Goal: Task Accomplishment & Management: Manage account settings

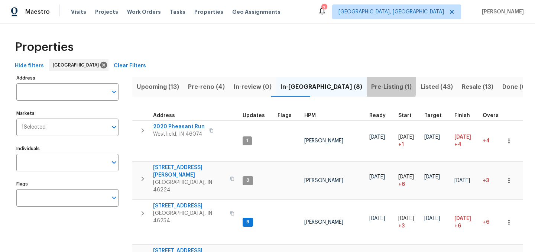
click at [371, 84] on span "Pre-Listing (1)" at bounding box center [391, 87] width 40 height 10
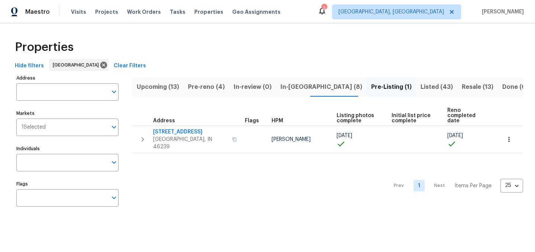
click at [292, 86] on span "In-reno (8)" at bounding box center [321, 87] width 82 height 10
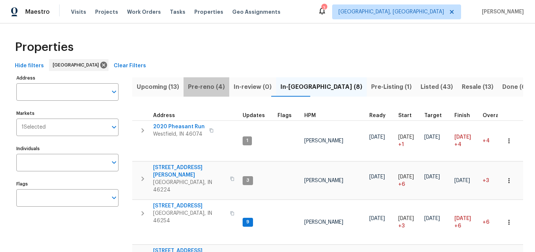
click at [206, 92] on button "Pre-reno (4)" at bounding box center [206, 86] width 46 height 19
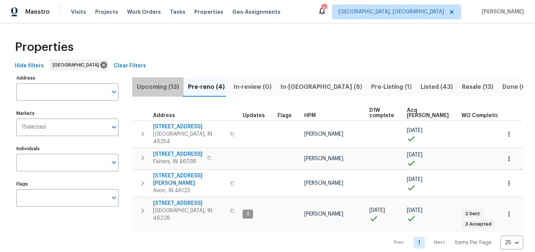
click at [162, 88] on span "Upcoming (13)" at bounding box center [158, 87] width 42 height 10
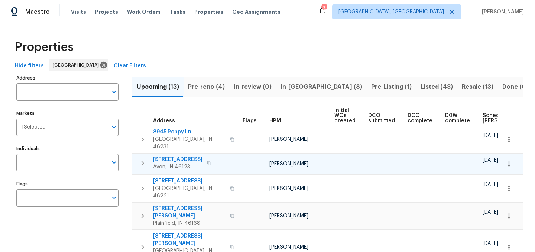
scroll to position [0, 82]
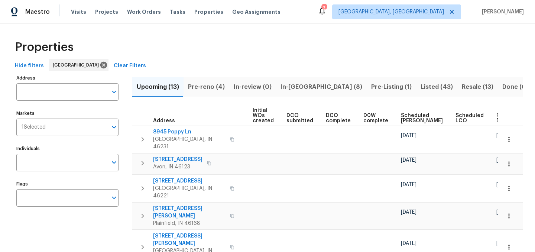
click at [496, 117] on span "Ready Date" at bounding box center [504, 118] width 16 height 10
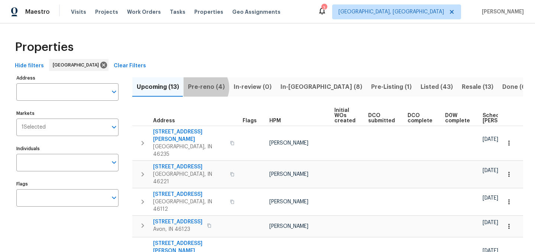
click at [203, 87] on span "Pre-reno (4)" at bounding box center [206, 87] width 37 height 10
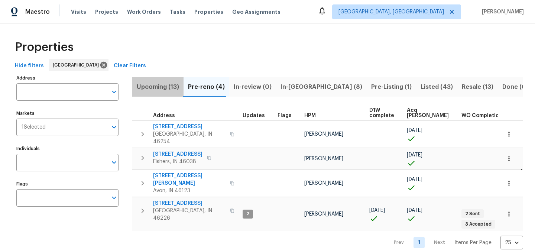
click at [159, 84] on span "Upcoming (13)" at bounding box center [158, 87] width 42 height 10
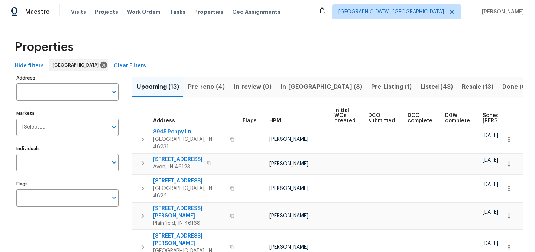
scroll to position [0, 82]
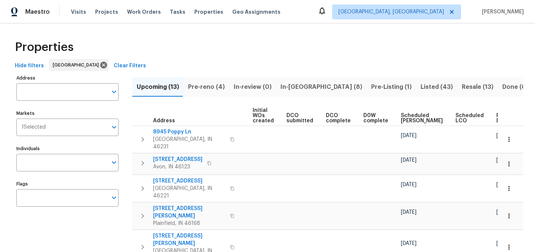
click at [496, 117] on span "Ready Date" at bounding box center [504, 118] width 16 height 10
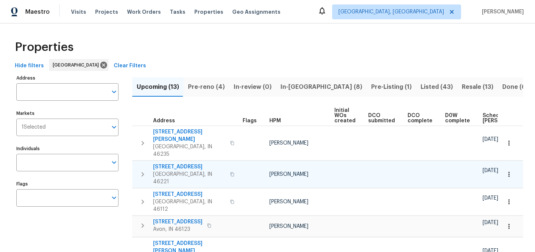
scroll to position [0, 90]
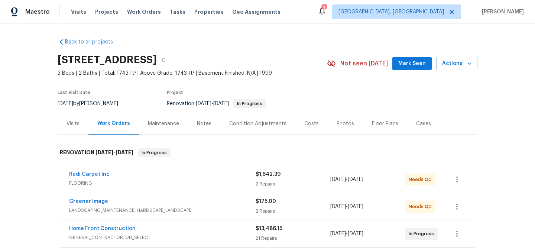
click at [326, 12] on div "3" at bounding box center [323, 7] width 5 height 7
click at [326, 12] on icon at bounding box center [321, 10] width 9 height 9
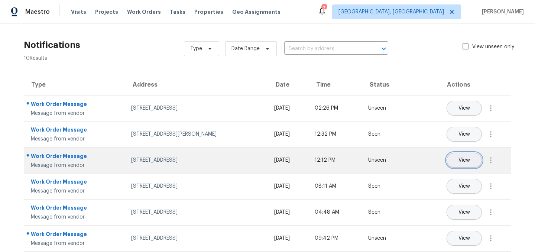
click at [462, 164] on button "View" at bounding box center [463, 160] width 35 height 15
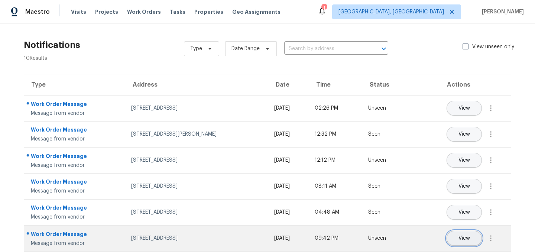
click at [456, 237] on button "View" at bounding box center [463, 238] width 35 height 15
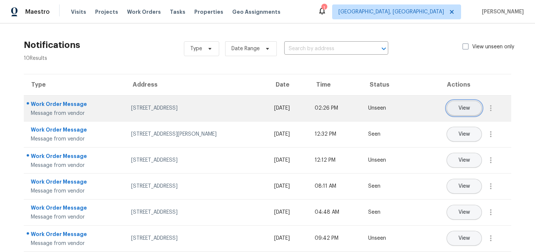
click at [457, 112] on button "View" at bounding box center [463, 108] width 35 height 15
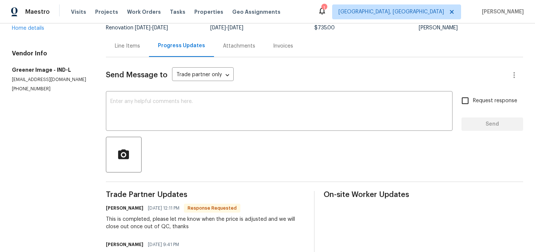
scroll to position [61, 0]
click at [126, 48] on div "Line Items" at bounding box center [127, 46] width 25 height 7
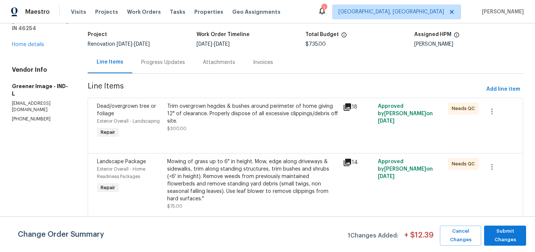
scroll to position [43, 0]
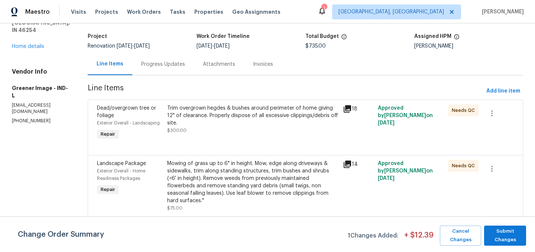
click at [237, 115] on div "Trim overgrown hegdes & bushes around perimeter of home giving 12" of clearance…" at bounding box center [252, 115] width 171 height 22
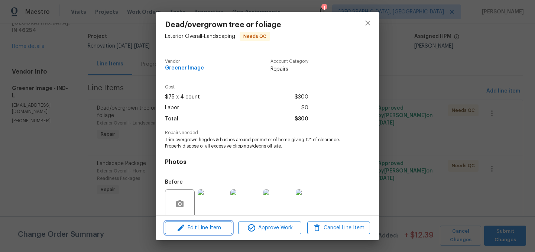
click at [203, 223] on span "Edit Line Item" at bounding box center [198, 227] width 63 height 9
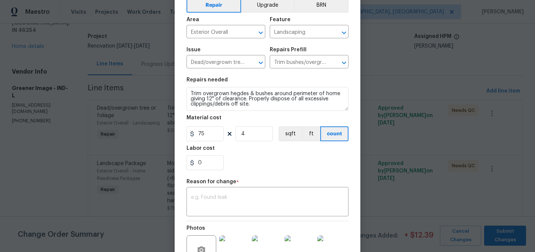
scroll to position [38, 0]
click at [248, 133] on input "4" at bounding box center [253, 134] width 37 height 15
type input "6"
click at [205, 164] on input "0" at bounding box center [204, 163] width 37 height 15
type input "25"
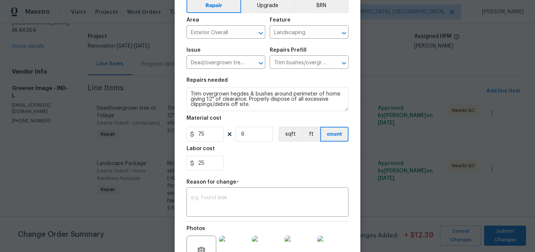
click at [279, 165] on div "25" at bounding box center [267, 163] width 162 height 15
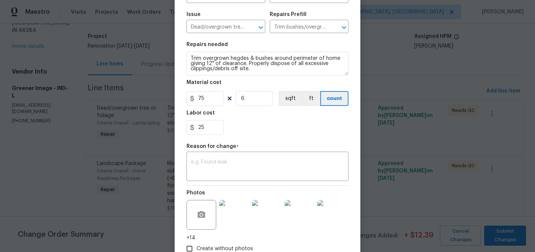
scroll to position [122, 0]
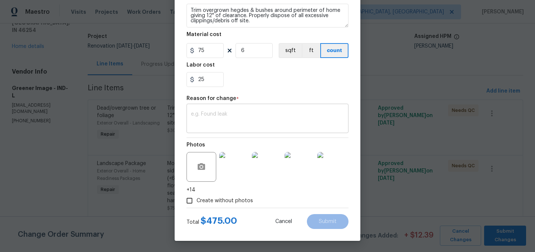
click at [247, 123] on textarea at bounding box center [267, 119] width 153 height 16
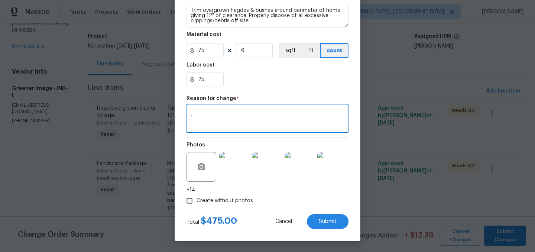
type textarea "."
click at [260, 89] on section "Repairs needed Trim overgrown hegdes & bushes around perimeter of home giving 1…" at bounding box center [267, 41] width 162 height 102
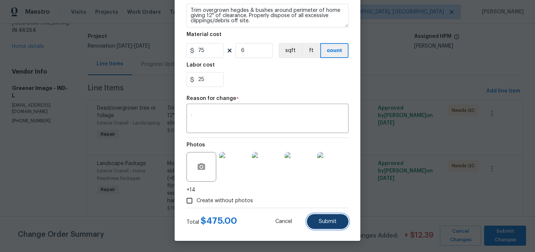
click at [332, 220] on span "Submit" at bounding box center [328, 222] width 18 height 6
type input "4"
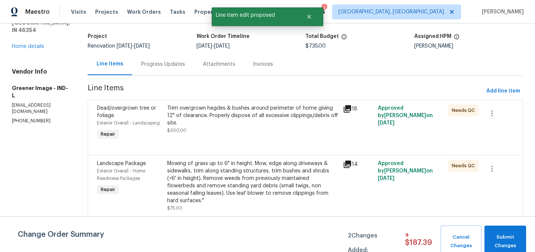
scroll to position [0, 0]
click at [506, 234] on span "Submit Changes" at bounding box center [505, 241] width 34 height 17
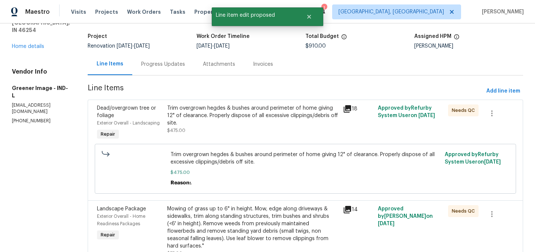
click at [146, 68] on div "Progress Updates" at bounding box center [163, 64] width 62 height 22
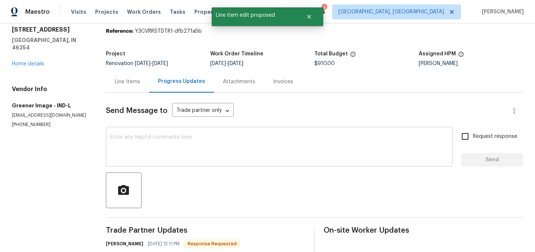
scroll to position [36, 0]
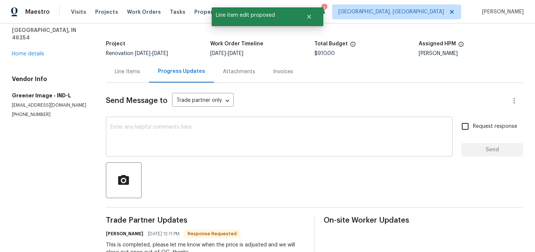
click at [183, 150] on textarea at bounding box center [279, 137] width 338 height 26
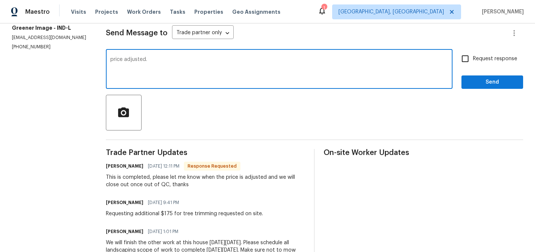
scroll to position [99, 0]
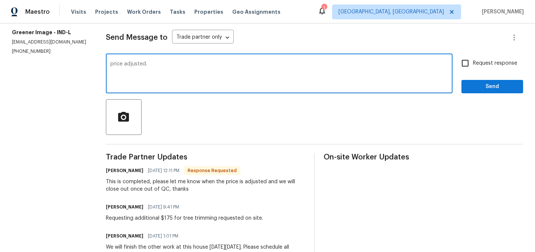
type textarea "price adjusted."
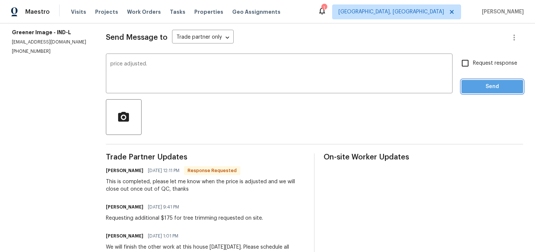
click at [486, 88] on span "Send" at bounding box center [492, 86] width 50 height 9
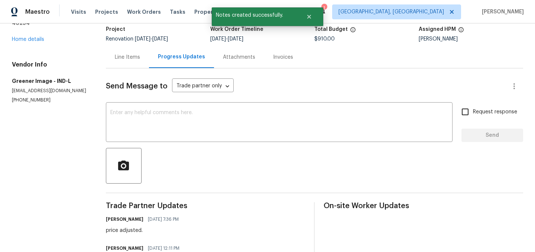
scroll to position [0, 0]
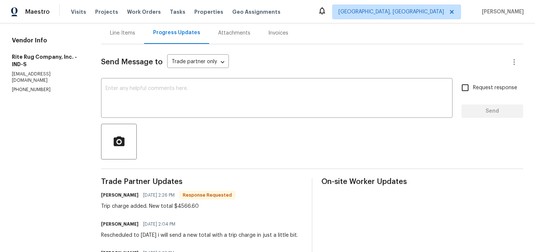
scroll to position [75, 0]
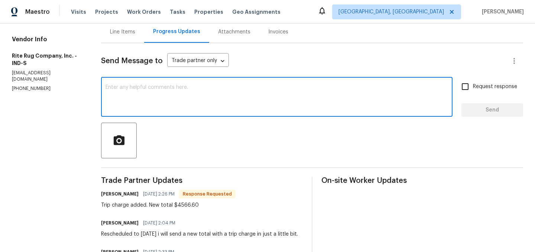
click at [219, 104] on textarea at bounding box center [276, 98] width 342 height 26
type textarea "price adjusted."
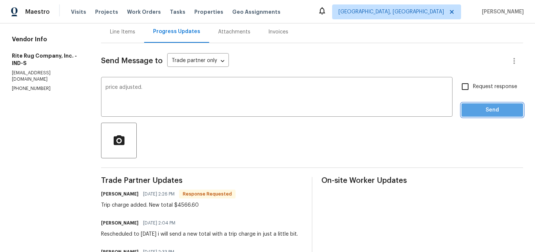
click at [487, 107] on span "Send" at bounding box center [492, 109] width 50 height 9
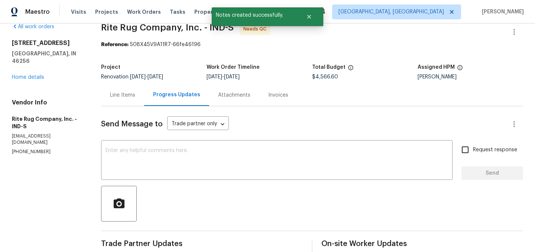
scroll to position [0, 0]
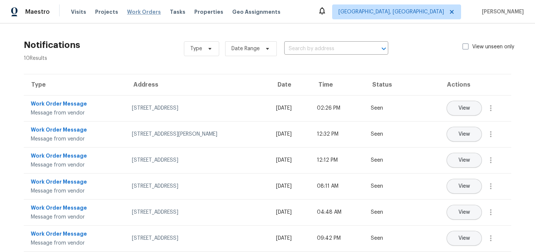
click at [135, 14] on span "Work Orders" at bounding box center [144, 11] width 34 height 7
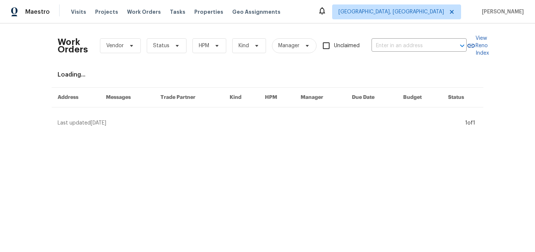
click at [160, 43] on span "Status" at bounding box center [161, 45] width 16 height 7
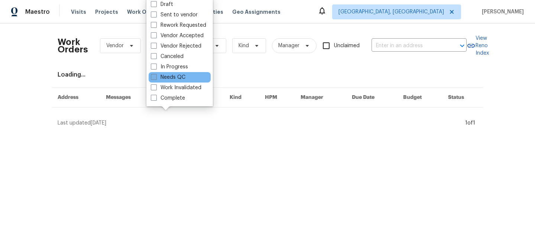
click at [172, 79] on label "Needs QC" at bounding box center [168, 77] width 35 height 7
click at [156, 78] on input "Needs QC" at bounding box center [153, 76] width 5 height 5
checkbox input "true"
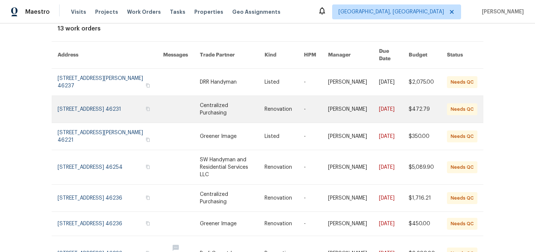
scroll to position [48, 0]
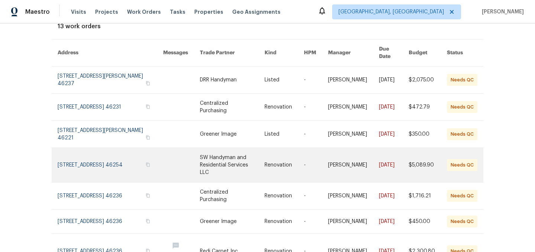
click at [206, 155] on link at bounding box center [232, 165] width 65 height 34
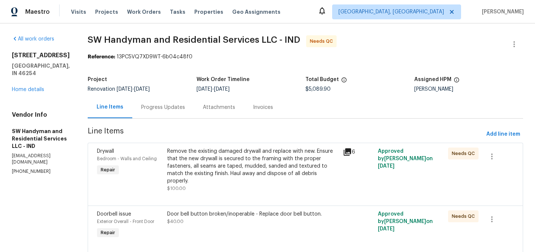
click at [164, 108] on div "Progress Updates" at bounding box center [163, 107] width 44 height 7
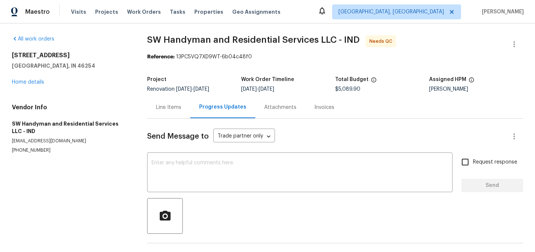
click at [170, 107] on div "Line Items" at bounding box center [168, 107] width 25 height 7
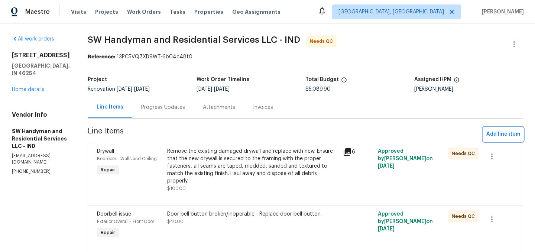
click at [498, 134] on span "Add line item" at bounding box center [503, 134] width 34 height 9
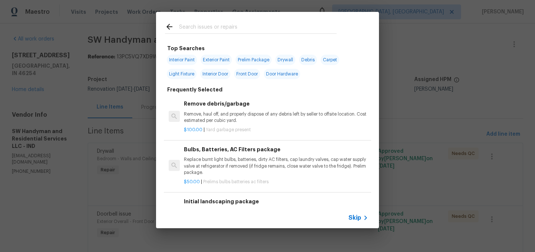
click at [208, 24] on input "text" at bounding box center [257, 27] width 157 height 11
type input "i"
click at [277, 73] on span "Door Hardware" at bounding box center [282, 74] width 36 height 10
type input "Door Hardware"
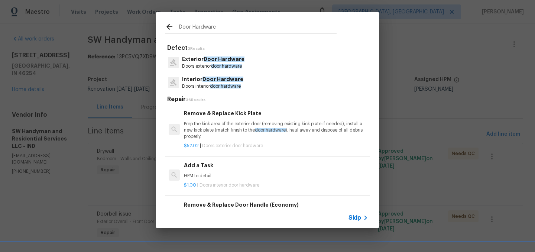
click at [220, 82] on span "Door Hardware" at bounding box center [222, 78] width 41 height 5
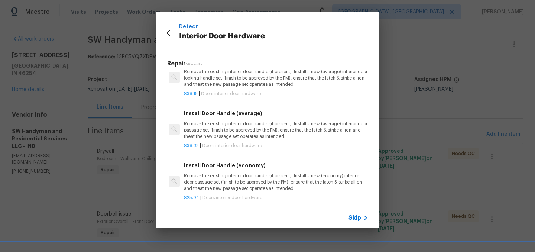
scroll to position [63, 0]
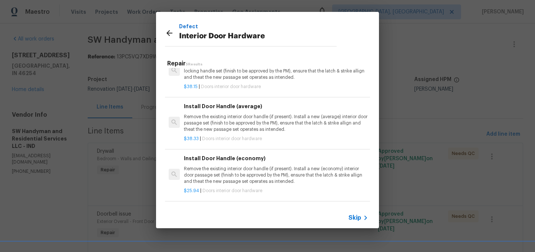
click at [267, 120] on p "Remove the existing interior door handle (if present). Install a new (average) …" at bounding box center [276, 123] width 184 height 19
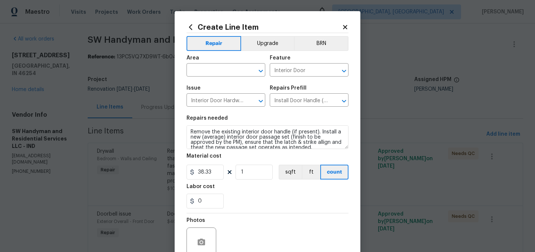
click at [209, 58] on div "Area" at bounding box center [225, 60] width 79 height 10
click at [206, 69] on input "text" at bounding box center [215, 71] width 58 height 12
click at [212, 100] on li "Interior Overall" at bounding box center [225, 100] width 79 height 12
type input "Interior Overall"
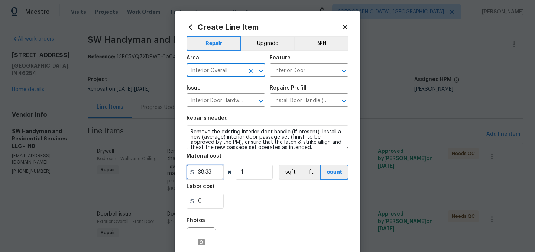
click at [217, 167] on input "38.33" at bounding box center [204, 171] width 37 height 15
type input "40"
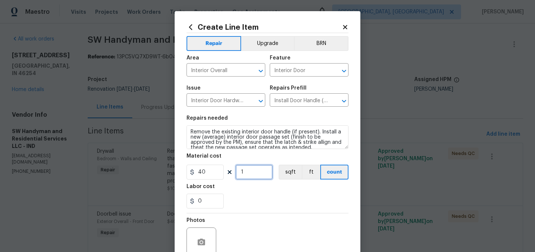
click at [258, 179] on input "1" at bounding box center [253, 171] width 37 height 15
type input "5"
click at [271, 212] on section "Repairs needed Remove the existing interior door handle (if present). Install a…" at bounding box center [267, 162] width 162 height 102
click at [260, 53] on span "Area Interior Overall ​" at bounding box center [225, 66] width 79 height 30
click at [260, 46] on button "Upgrade" at bounding box center [267, 43] width 53 height 15
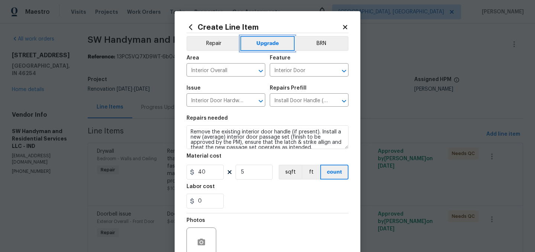
scroll to position [68, 0]
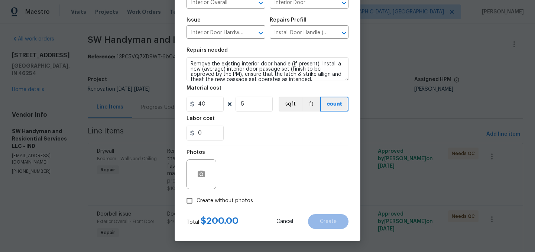
click at [227, 202] on span "Create without photos" at bounding box center [224, 201] width 56 height 8
click at [196, 202] on input "Create without photos" at bounding box center [189, 200] width 14 height 14
checkbox input "true"
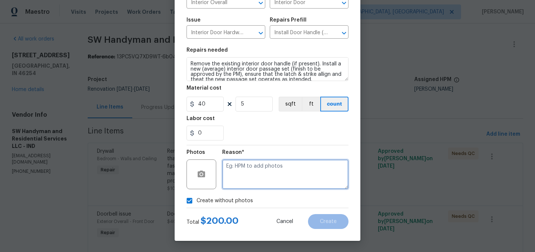
click at [248, 183] on textarea at bounding box center [285, 174] width 126 height 30
type textarea "."
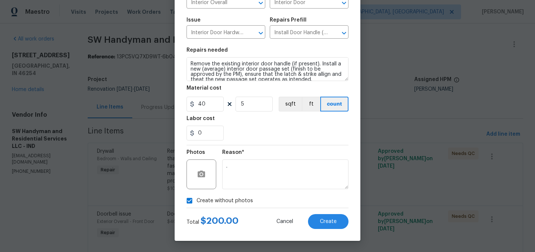
click at [222, 199] on span "Create without photos" at bounding box center [224, 201] width 56 height 8
click at [196, 199] on input "Create without photos" at bounding box center [189, 200] width 14 height 14
checkbox input "false"
click at [319, 226] on button "Create" at bounding box center [328, 221] width 40 height 15
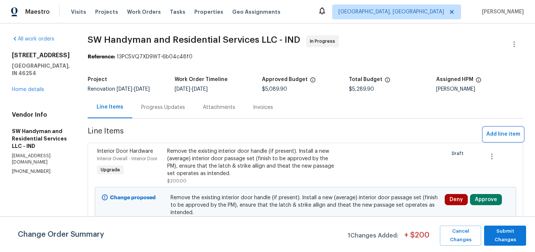
click at [499, 135] on span "Add line item" at bounding box center [503, 134] width 34 height 9
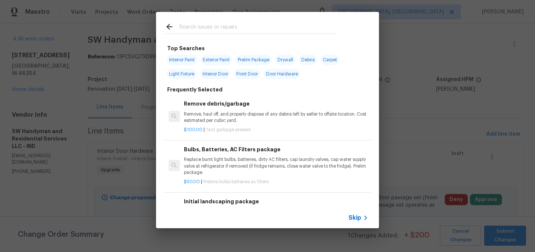
click at [222, 30] on input "text" at bounding box center [257, 27] width 157 height 11
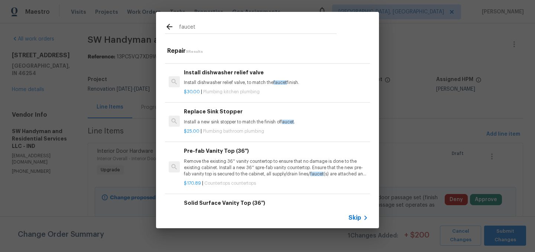
scroll to position [0, 0]
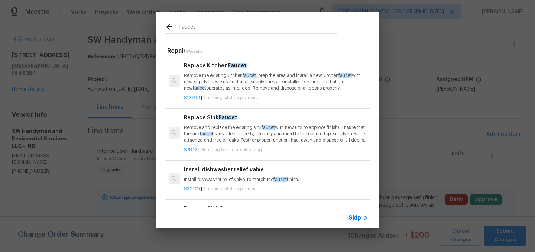
click at [202, 26] on input "faucet" at bounding box center [257, 27] width 157 height 11
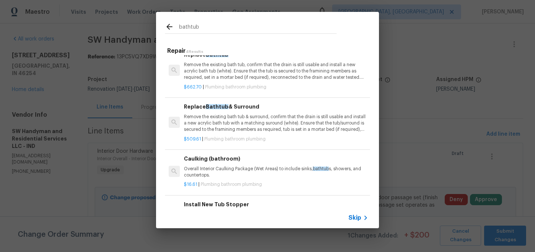
scroll to position [37, 0]
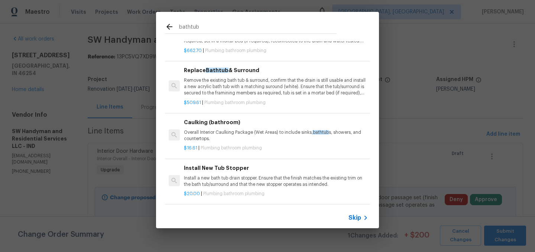
type input "bathtub"
click at [355, 216] on span "Skip" at bounding box center [354, 217] width 13 height 7
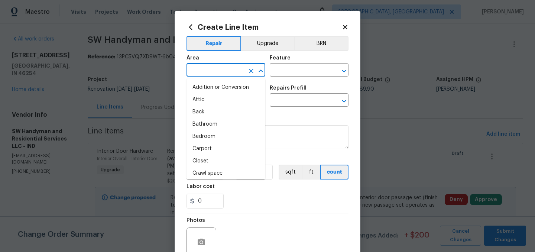
click at [205, 68] on input "text" at bounding box center [215, 71] width 58 height 12
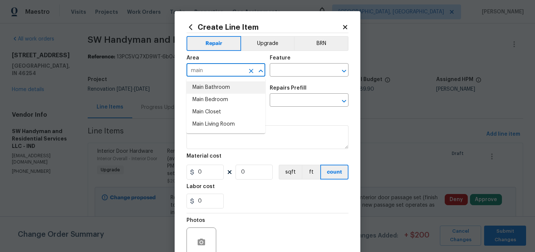
click at [215, 83] on li "Main Bathroom" at bounding box center [225, 87] width 79 height 12
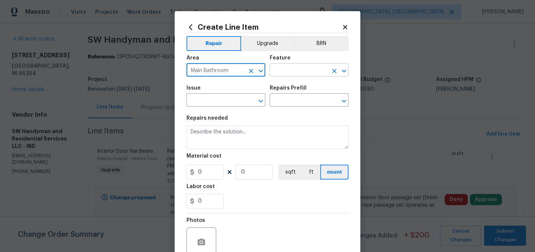
type input "Main Bathroom"
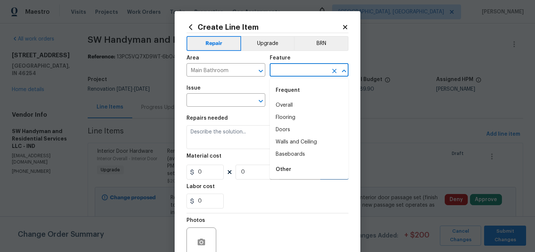
click at [274, 74] on input "text" at bounding box center [299, 71] width 58 height 12
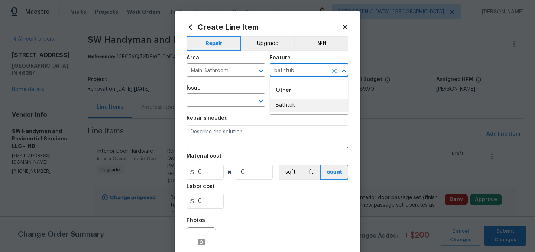
click at [292, 107] on li "Bathtub" at bounding box center [309, 105] width 79 height 12
type input "Bathtub"
click at [210, 104] on input "text" at bounding box center [215, 101] width 58 height 12
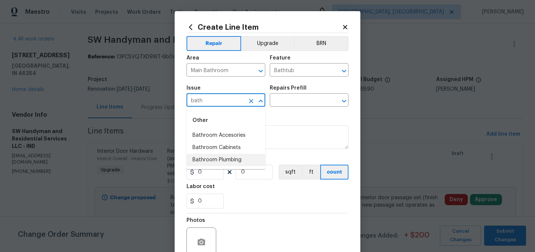
click at [224, 159] on li "Bathroom Plumbing" at bounding box center [225, 160] width 79 height 12
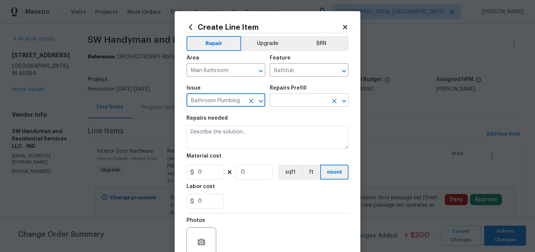
type input "Bathroom Plumbing"
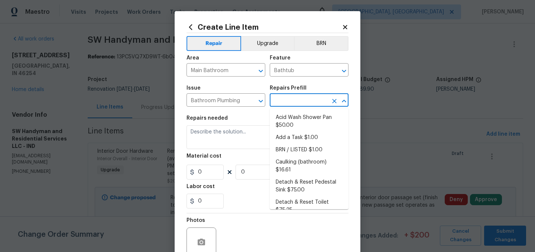
click at [279, 107] on body "Maestro Visits Projects Work Orders Tasks Properties Geo Assignments Indianapol…" at bounding box center [267, 126] width 535 height 252
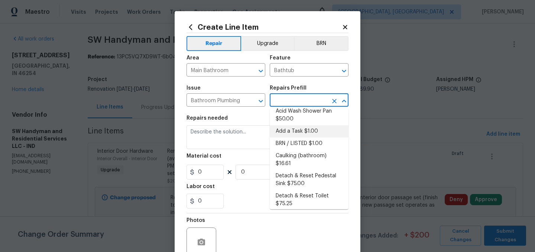
scroll to position [9, 0]
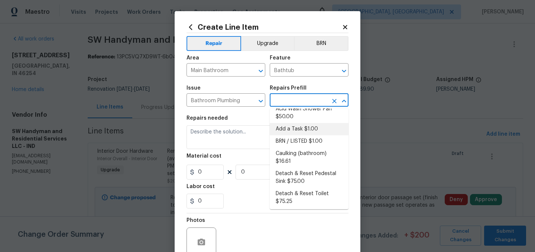
click at [297, 129] on li "Add a Task $1.00" at bounding box center [309, 129] width 79 height 12
type input "Plumbing"
type input "Add a Task $1.00"
type textarea "HPM to detail"
type input "1"
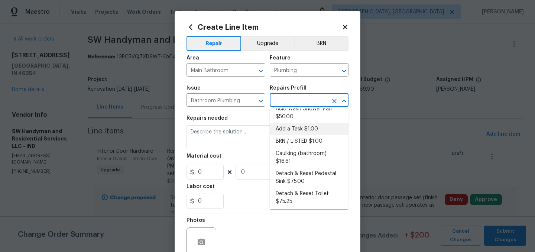
type input "1"
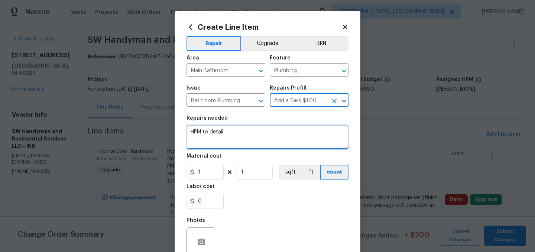
click at [237, 136] on textarea "HPM to detail" at bounding box center [267, 137] width 162 height 24
click at [225, 133] on textarea "Repair valves on tub faucet and" at bounding box center [267, 137] width 162 height 24
click at [303, 134] on textarea "Repair valves and handle on tub faucet and" at bounding box center [267, 137] width 162 height 24
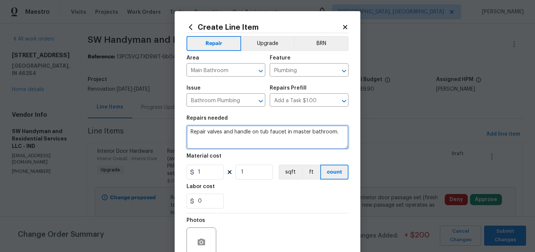
type textarea "Repair valves and handle on tub faucet in master bathroom."
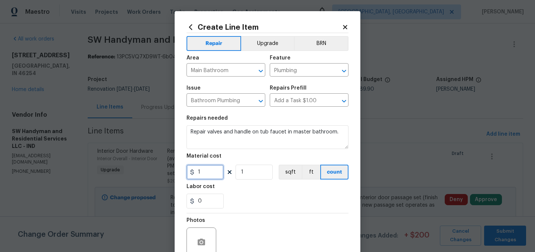
click at [219, 174] on input "1" at bounding box center [204, 171] width 37 height 15
type input "125"
click at [252, 198] on div "0" at bounding box center [267, 200] width 162 height 15
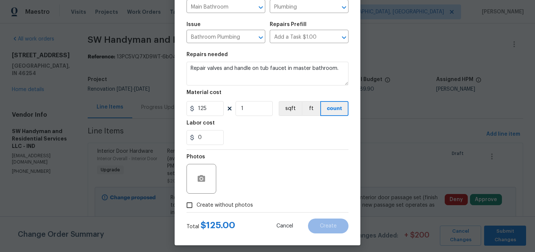
scroll to position [68, 0]
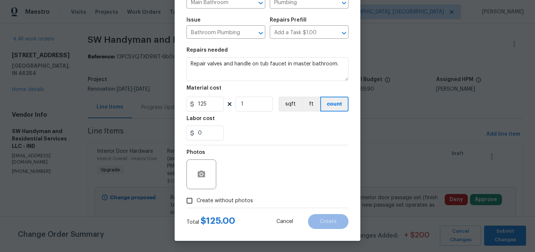
click at [231, 199] on span "Create without photos" at bounding box center [224, 201] width 56 height 8
click at [196, 199] on input "Create without photos" at bounding box center [189, 200] width 14 height 14
checkbox input "true"
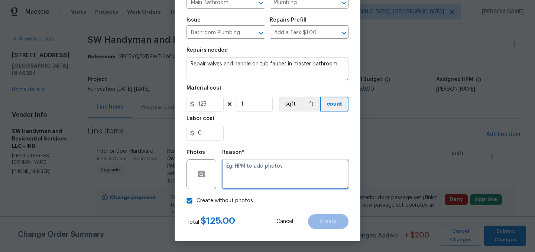
click at [245, 180] on textarea at bounding box center [285, 174] width 126 height 30
type textarea "."
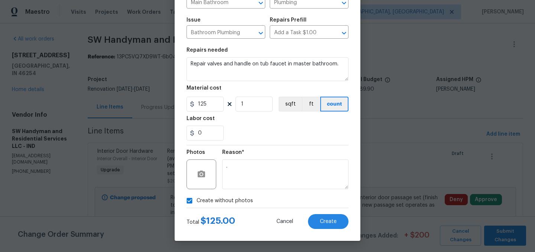
click at [215, 203] on span "Create without photos" at bounding box center [224, 201] width 56 height 8
click at [196, 203] on input "Create without photos" at bounding box center [189, 200] width 14 height 14
checkbox input "false"
click at [322, 215] on button "Create" at bounding box center [328, 221] width 40 height 15
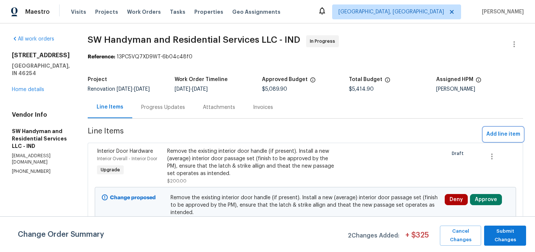
click at [503, 134] on span "Add line item" at bounding box center [503, 134] width 34 height 9
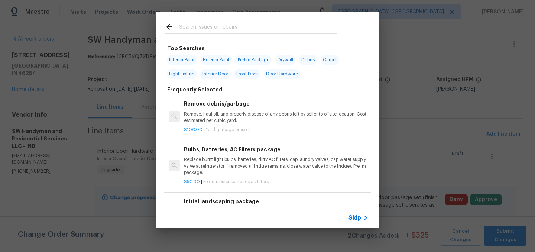
click at [219, 27] on input "text" at bounding box center [257, 27] width 157 height 11
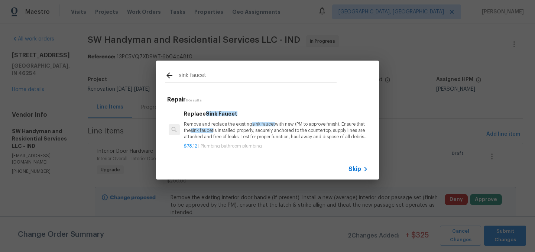
type input "sink faucet"
click at [233, 130] on p "Remove and replace the existing sink faucet with new (PM to approve finish). En…" at bounding box center [276, 130] width 184 height 19
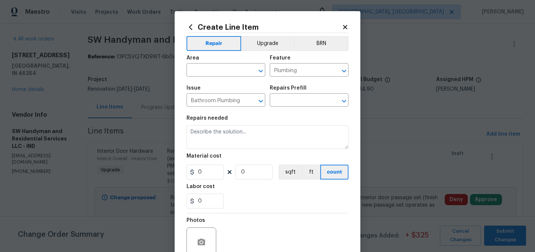
type input "Replace Sink Faucet $78.12"
type textarea "Remove and replace the existing sink faucet with new (PM to approve finish). En…"
type input "78.12"
type input "1"
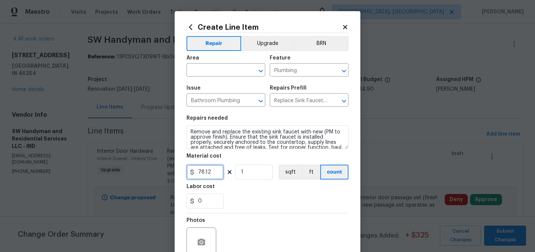
click at [213, 172] on input "78.12" at bounding box center [204, 171] width 37 height 15
type input "80"
click at [207, 68] on input "text" at bounding box center [215, 71] width 58 height 12
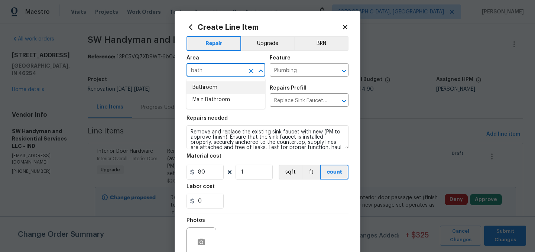
click at [202, 88] on li "Bathroom" at bounding box center [225, 87] width 79 height 12
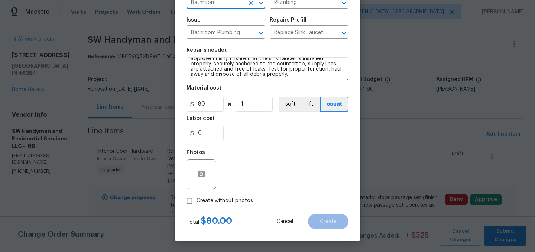
type input "Bathroom"
click at [223, 198] on span "Create without photos" at bounding box center [224, 201] width 56 height 8
click at [196, 198] on input "Create without photos" at bounding box center [189, 200] width 14 height 14
checkbox input "true"
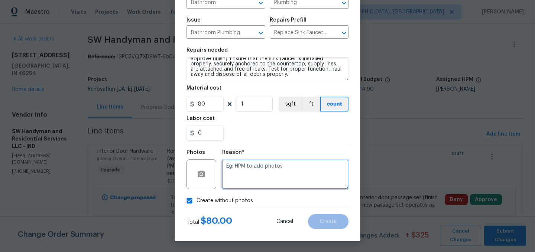
click at [250, 171] on textarea at bounding box center [285, 174] width 126 height 30
type textarea "."
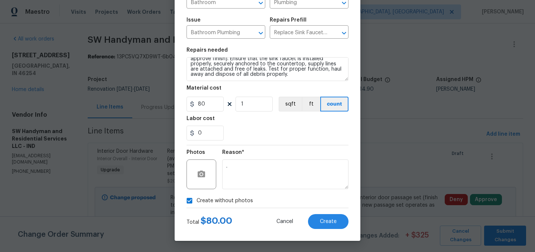
click at [217, 201] on span "Create without photos" at bounding box center [224, 201] width 56 height 8
click at [196, 201] on input "Create without photos" at bounding box center [189, 200] width 14 height 14
checkbox input "false"
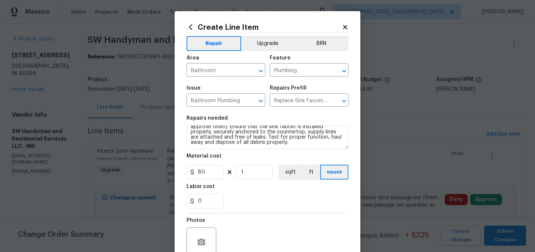
scroll to position [0, 0]
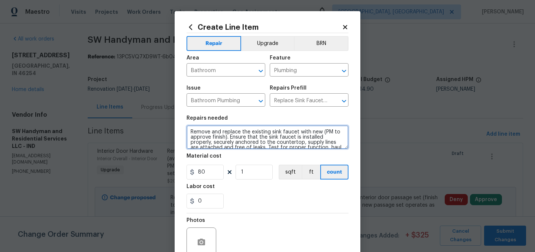
click at [189, 131] on textarea "Remove and replace the existing sink faucet with new (PM to approve finish). En…" at bounding box center [267, 137] width 162 height 24
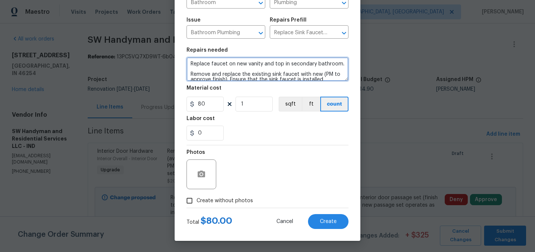
type textarea "Replace faucet on new vanity and top in secondary bathroom. Remove and replace …"
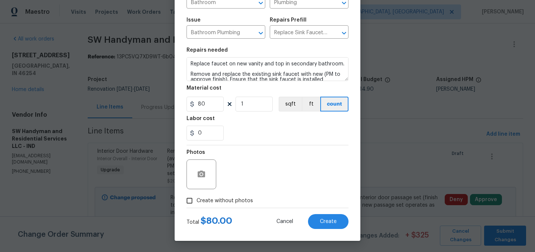
click at [230, 203] on span "Create without photos" at bounding box center [224, 201] width 56 height 8
click at [196, 203] on input "Create without photos" at bounding box center [189, 200] width 14 height 14
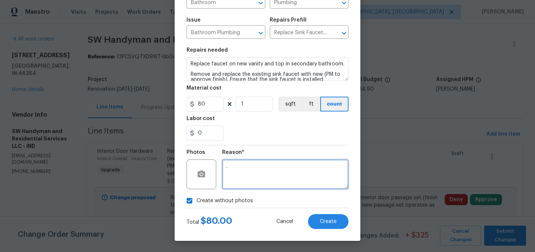
click at [246, 183] on textarea "." at bounding box center [285, 174] width 126 height 30
click at [228, 200] on span "Create without photos" at bounding box center [224, 201] width 56 height 8
click at [196, 200] on input "Create without photos" at bounding box center [189, 200] width 14 height 14
checkbox input "false"
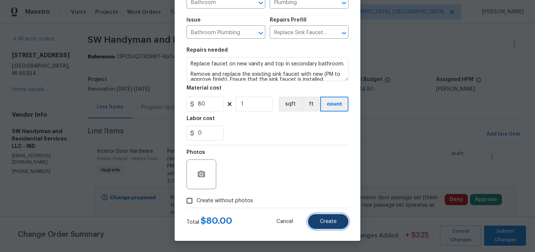
click at [324, 221] on span "Create" at bounding box center [328, 222] width 17 height 6
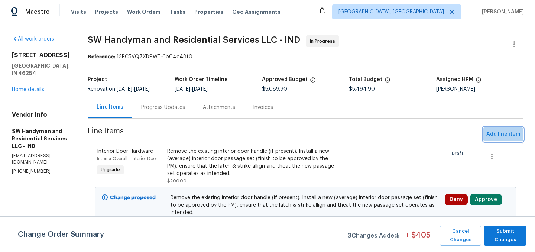
click at [496, 135] on span "Add line item" at bounding box center [503, 134] width 34 height 9
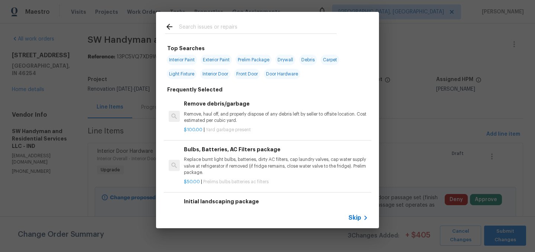
click at [214, 30] on input "text" at bounding box center [257, 27] width 157 height 11
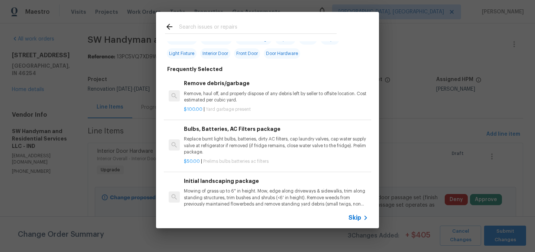
scroll to position [32, 0]
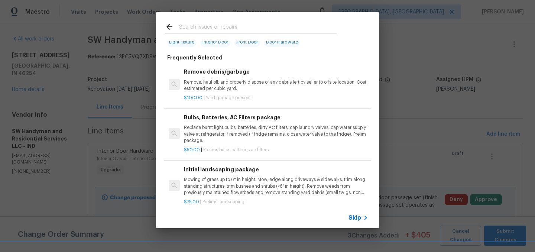
click at [242, 133] on p "Replace burnt light bulbs, batteries, dirty AC filters, cap laundry valves, cap…" at bounding box center [276, 133] width 184 height 19
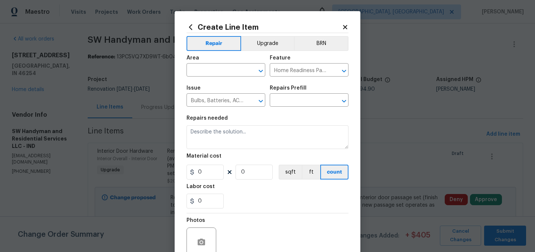
type input "Bulbs, Batteries, AC Filters package $50.00"
type textarea "Replace burnt light bulbs, batteries, dirty AC filters, cap laundry valves, cap…"
type input "50"
type input "1"
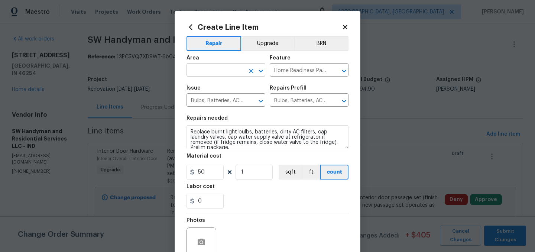
click at [208, 70] on input "text" at bounding box center [215, 71] width 58 height 12
click at [218, 99] on li "Interior Overall" at bounding box center [225, 100] width 79 height 12
type input "Interior Overall"
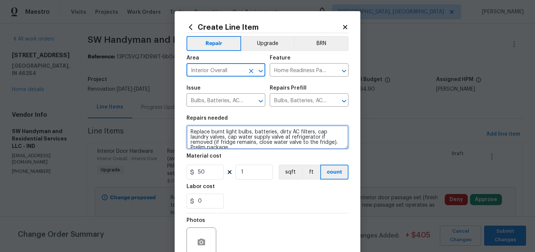
click at [190, 131] on textarea "Replace burnt light bulbs, batteries, dirty AC filters, cap laundry valves, cap…" at bounding box center [267, 137] width 162 height 24
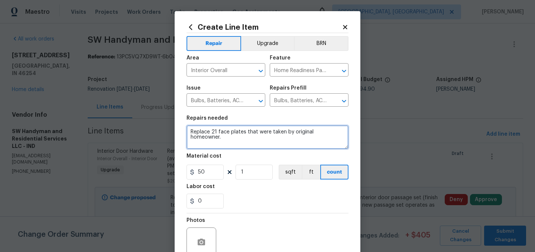
type textarea "Replace 21 face plates that were taken by original homeowner."
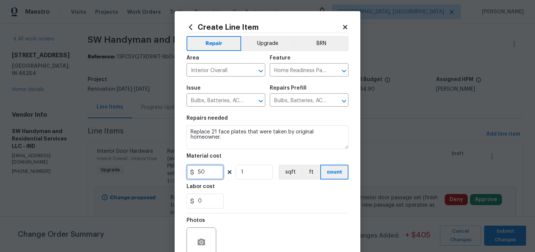
click at [211, 173] on input "50" at bounding box center [204, 171] width 37 height 15
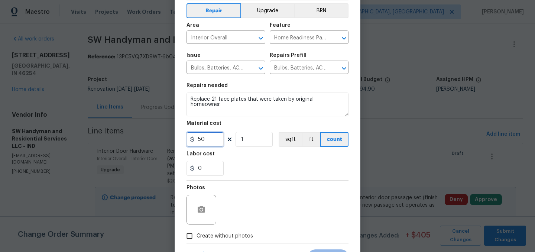
scroll to position [68, 0]
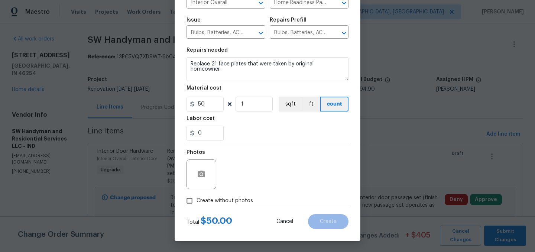
click at [229, 196] on label "Create without photos" at bounding box center [217, 200] width 71 height 14
click at [196, 196] on input "Create without photos" at bounding box center [189, 200] width 14 height 14
checkbox input "true"
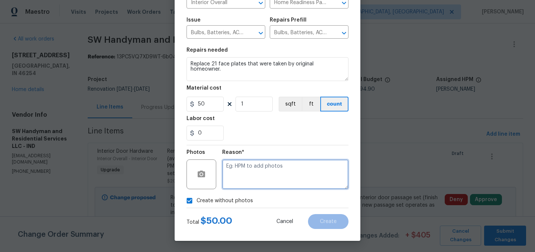
click at [242, 180] on textarea at bounding box center [285, 174] width 126 height 30
type textarea "."
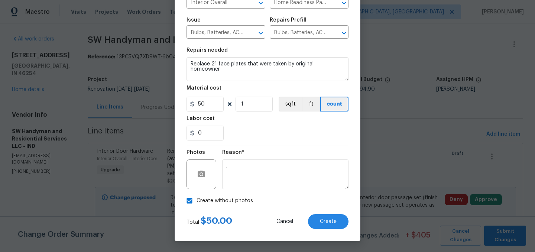
click at [210, 200] on span "Create without photos" at bounding box center [224, 201] width 56 height 8
click at [196, 200] on input "Create without photos" at bounding box center [189, 200] width 14 height 14
checkbox input "false"
click at [332, 221] on span "Create" at bounding box center [328, 222] width 17 height 6
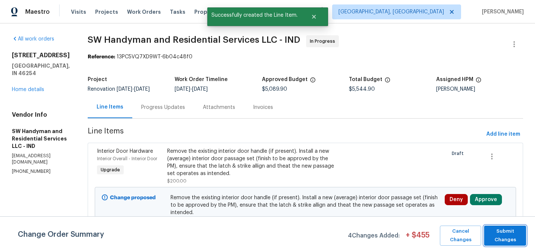
click at [508, 236] on span "Submit Changes" at bounding box center [505, 235] width 35 height 17
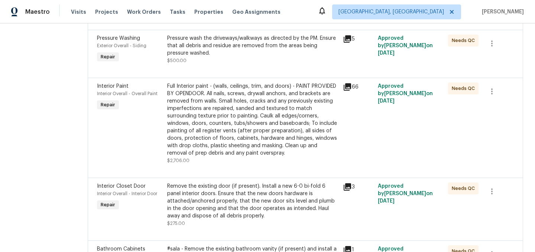
scroll to position [0, 0]
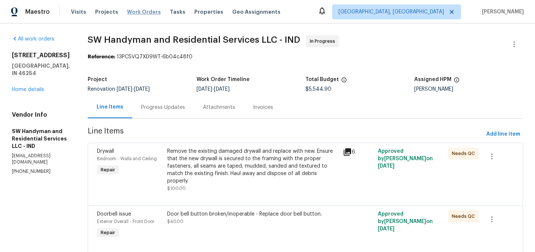
click at [140, 10] on span "Work Orders" at bounding box center [144, 11] width 34 height 7
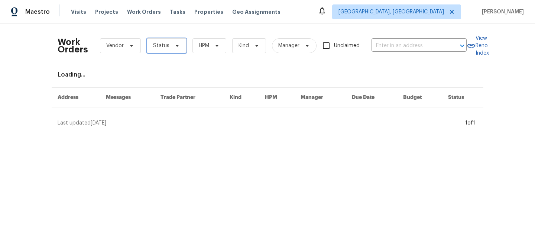
click at [163, 40] on span "Status" at bounding box center [167, 45] width 40 height 15
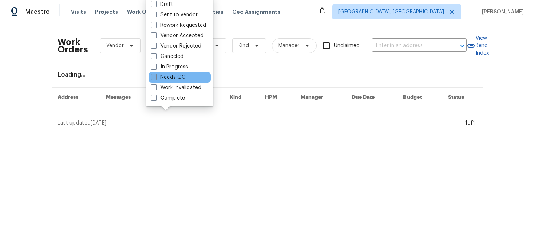
click at [179, 78] on label "Needs QC" at bounding box center [168, 77] width 35 height 7
click at [156, 78] on input "Needs QC" at bounding box center [153, 76] width 5 height 5
checkbox input "true"
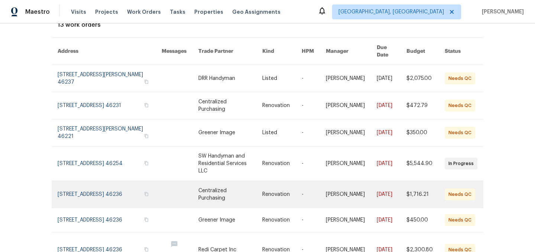
scroll to position [60, 0]
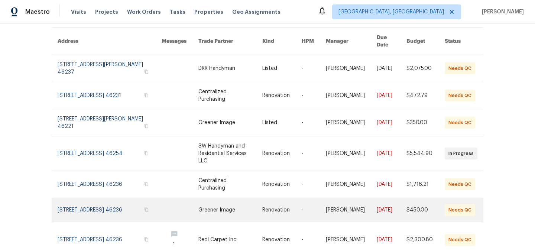
click at [209, 198] on link at bounding box center [230, 210] width 64 height 24
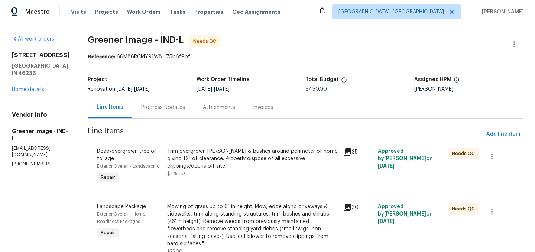
click at [155, 105] on div "Progress Updates" at bounding box center [163, 107] width 44 height 7
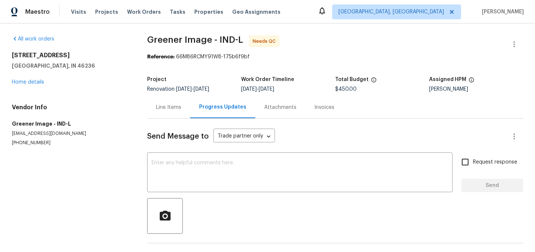
click at [156, 107] on div "Line Items" at bounding box center [168, 107] width 25 height 7
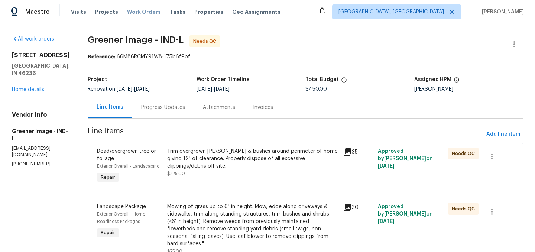
click at [143, 10] on span "Work Orders" at bounding box center [144, 11] width 34 height 7
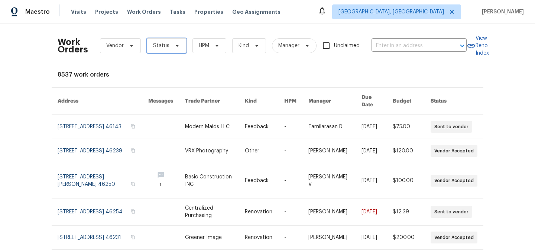
click at [166, 40] on span "Status" at bounding box center [167, 45] width 40 height 15
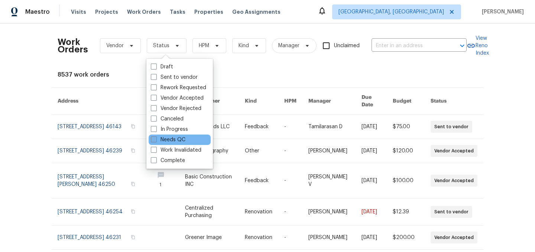
click at [173, 136] on label "Needs QC" at bounding box center [168, 139] width 35 height 7
click at [156, 136] on input "Needs QC" at bounding box center [153, 138] width 5 height 5
checkbox input "true"
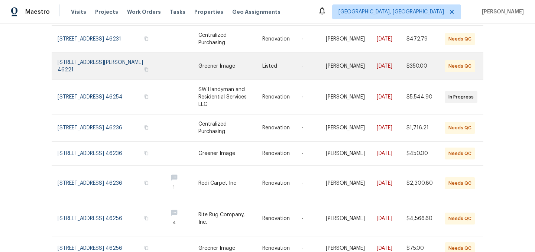
scroll to position [118, 0]
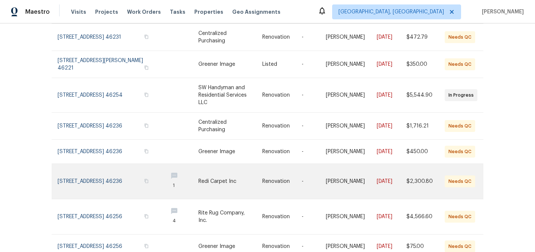
click at [202, 169] on link at bounding box center [230, 181] width 64 height 35
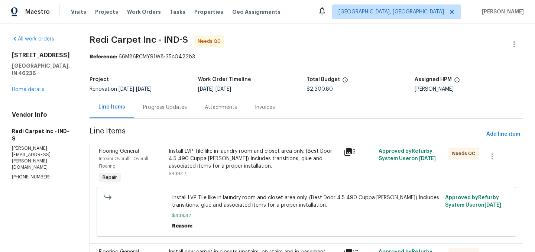
click at [169, 105] on div "Progress Updates" at bounding box center [165, 107] width 44 height 7
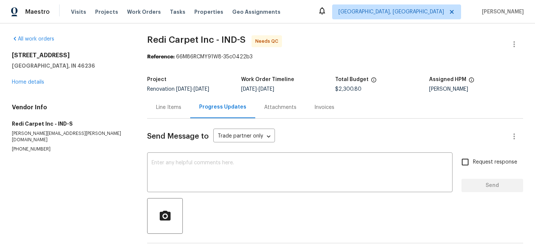
click at [164, 106] on div "Line Items" at bounding box center [168, 107] width 25 height 7
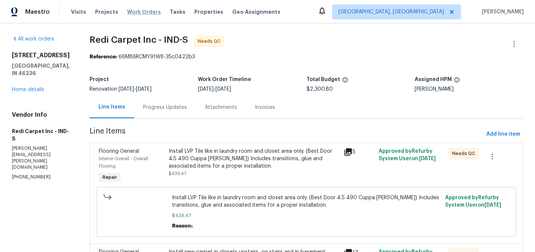
click at [145, 10] on span "Work Orders" at bounding box center [144, 11] width 34 height 7
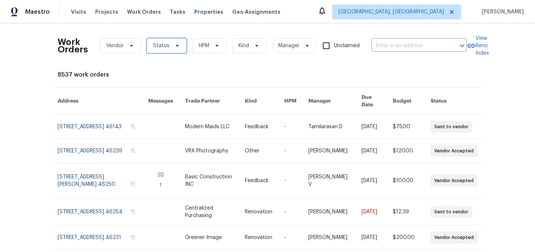
click at [167, 52] on span "Status" at bounding box center [167, 45] width 40 height 15
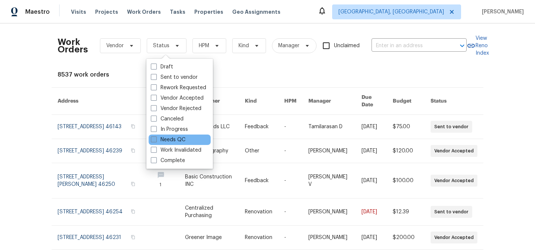
click at [173, 138] on label "Needs QC" at bounding box center [168, 139] width 35 height 7
click at [156, 138] on input "Needs QC" at bounding box center [153, 138] width 5 height 5
checkbox input "true"
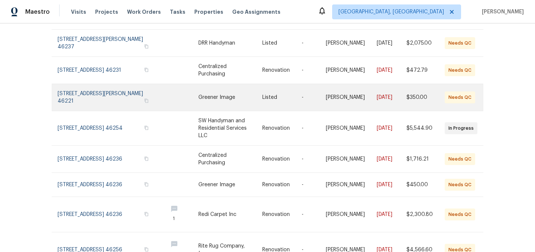
scroll to position [168, 0]
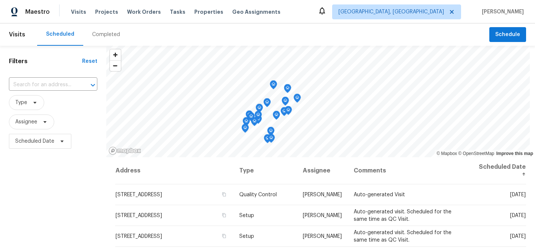
scroll to position [358, 0]
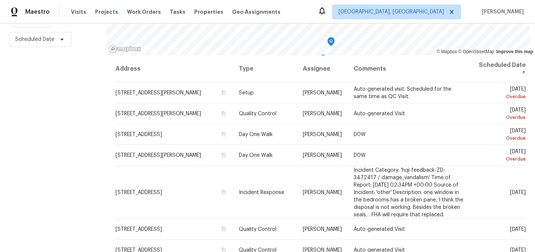
scroll to position [107, 0]
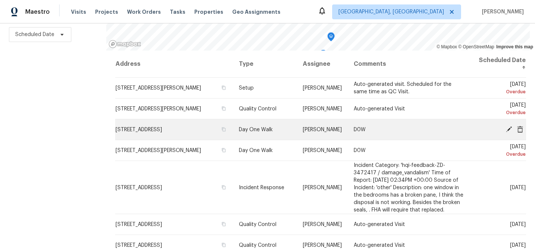
click at [509, 128] on icon at bounding box center [509, 129] width 6 height 6
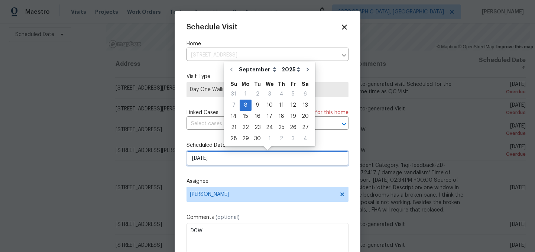
click at [216, 162] on input "[DATE]" at bounding box center [267, 158] width 162 height 15
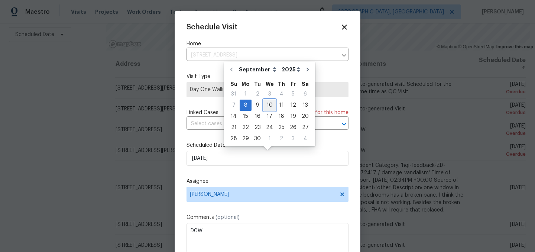
click at [267, 102] on div "10" at bounding box center [269, 105] width 12 height 10
type input "[DATE]"
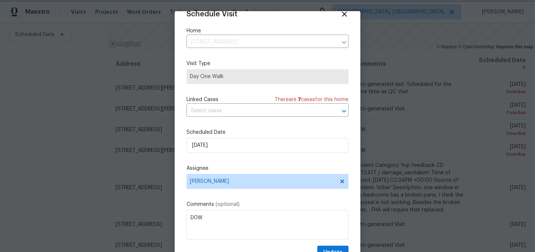
scroll to position [30, 0]
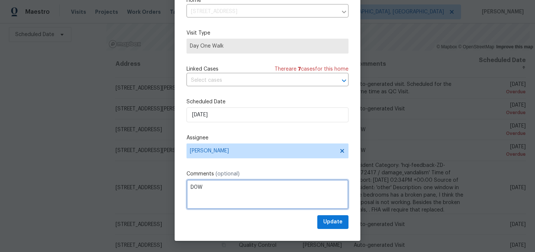
click at [247, 196] on textarea "D0W" at bounding box center [267, 194] width 162 height 30
type textarea "D1W"
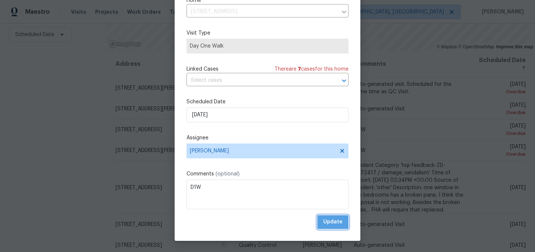
click at [329, 225] on span "Update" at bounding box center [332, 221] width 19 height 9
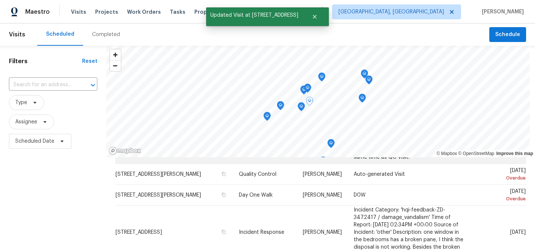
scroll to position [42, 0]
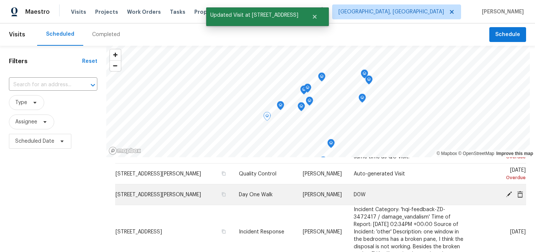
click at [508, 193] on icon at bounding box center [509, 194] width 6 height 6
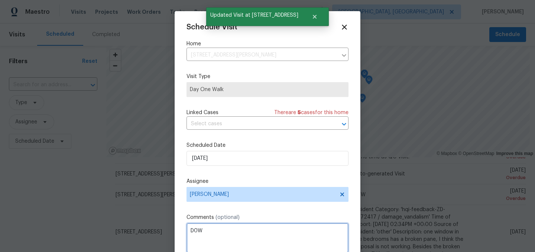
click at [216, 228] on textarea "D0W" at bounding box center [267, 238] width 162 height 30
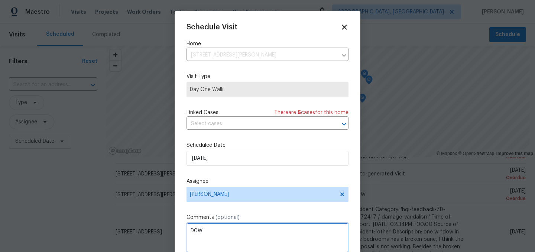
click at [216, 228] on textarea "D0W" at bounding box center [267, 238] width 162 height 30
type textarea "D1W"
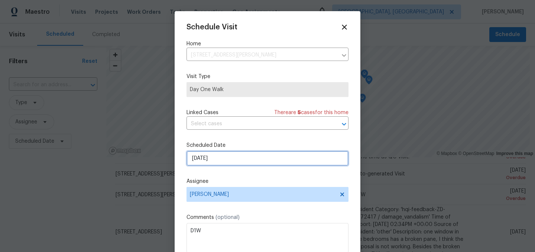
click at [222, 159] on input "[DATE]" at bounding box center [267, 158] width 162 height 15
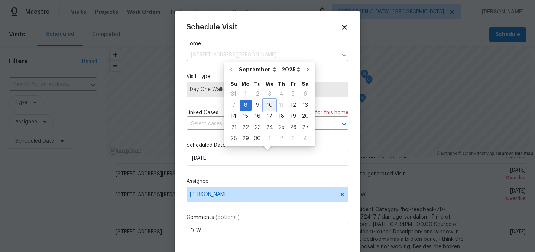
click at [265, 104] on div "10" at bounding box center [269, 105] width 12 height 10
type input "[DATE]"
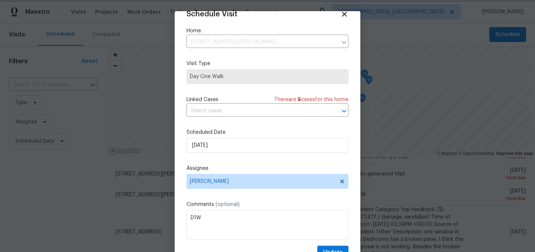
scroll to position [30, 0]
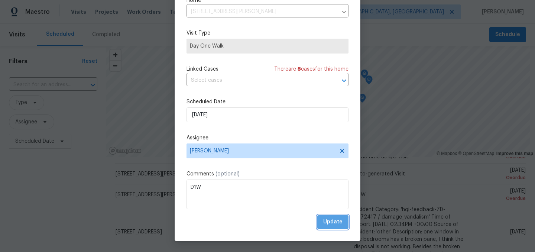
click at [332, 219] on span "Update" at bounding box center [332, 221] width 19 height 9
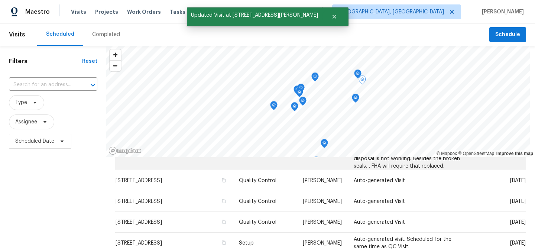
scroll to position [112, 0]
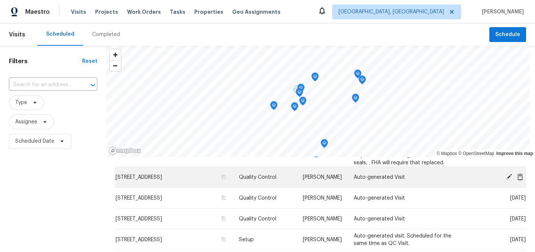
click at [508, 176] on icon at bounding box center [509, 176] width 6 height 6
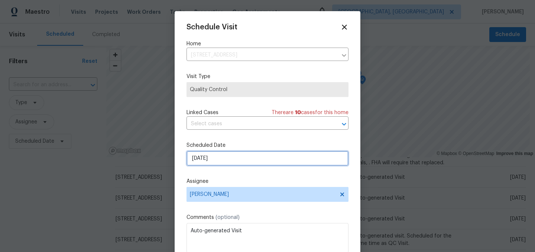
click at [228, 159] on input "[DATE]" at bounding box center [267, 158] width 162 height 15
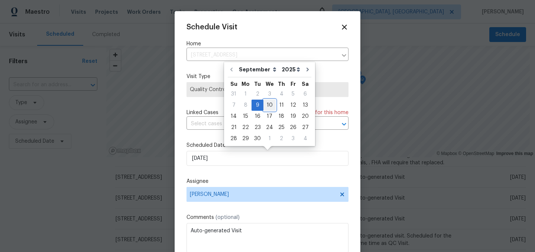
click at [267, 103] on div "10" at bounding box center [269, 105] width 12 height 10
type input "[DATE]"
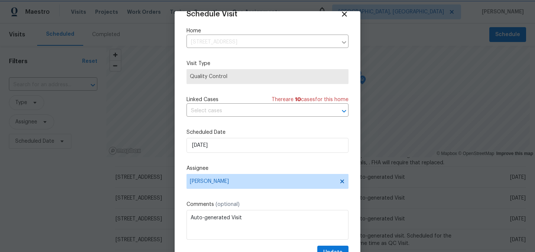
scroll to position [30, 0]
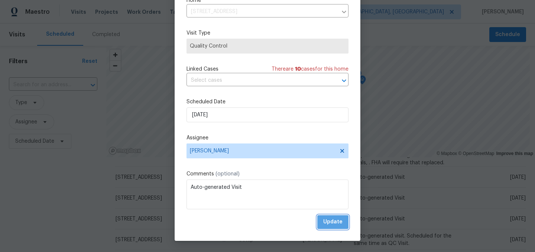
click at [336, 220] on span "Update" at bounding box center [332, 221] width 19 height 9
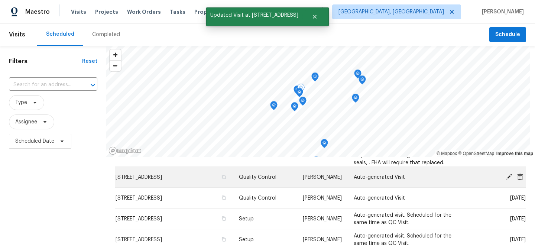
click at [511, 176] on icon at bounding box center [508, 176] width 7 height 7
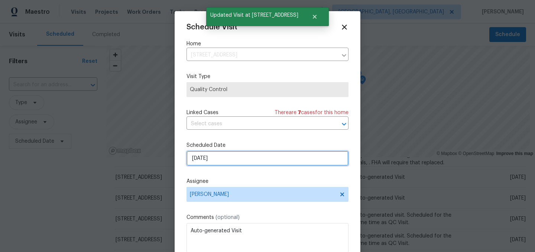
click at [222, 160] on input "[DATE]" at bounding box center [267, 158] width 162 height 15
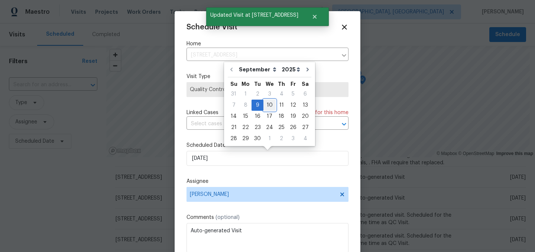
click at [268, 103] on div "10" at bounding box center [269, 105] width 12 height 10
type input "[DATE]"
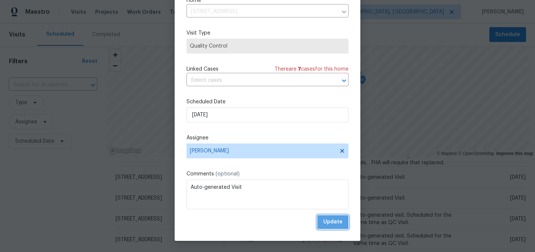
click at [339, 219] on span "Update" at bounding box center [332, 221] width 19 height 9
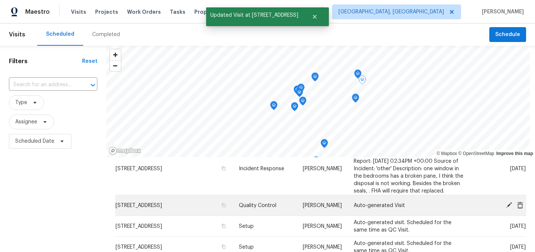
scroll to position [98, 0]
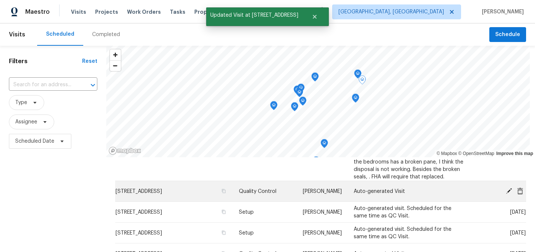
click at [508, 191] on icon at bounding box center [509, 191] width 6 height 6
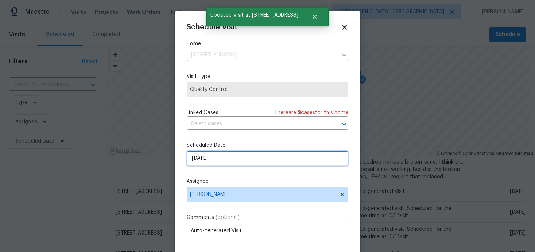
click at [216, 161] on input "[DATE]" at bounding box center [267, 158] width 162 height 15
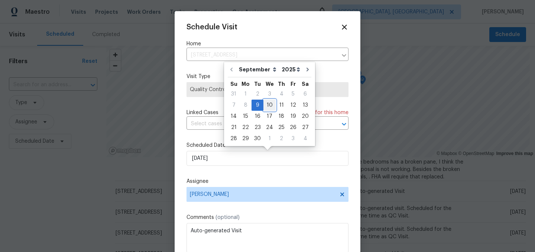
click at [268, 104] on div "10" at bounding box center [269, 105] width 12 height 10
type input "[DATE]"
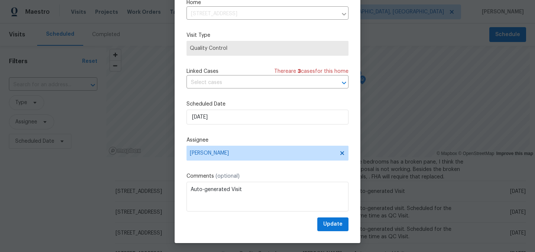
scroll to position [30, 0]
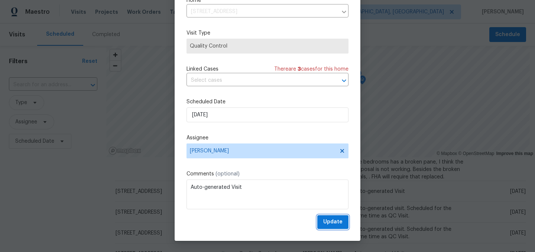
click at [337, 221] on span "Update" at bounding box center [332, 221] width 19 height 9
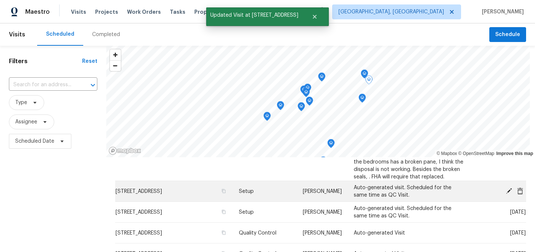
click at [508, 190] on icon at bounding box center [509, 191] width 6 height 6
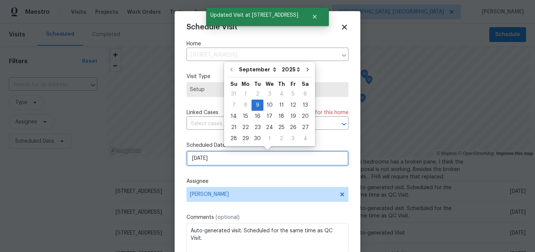
click at [226, 158] on input "[DATE]" at bounding box center [267, 158] width 162 height 15
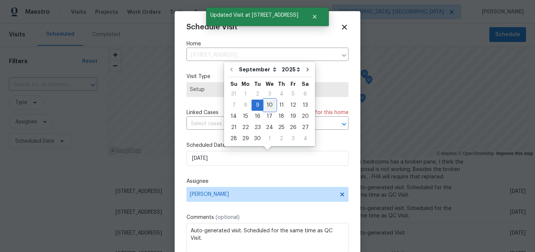
click at [266, 106] on div "10" at bounding box center [269, 105] width 12 height 10
type input "[DATE]"
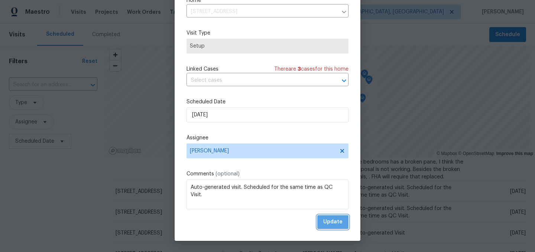
click at [332, 217] on button "Update" at bounding box center [332, 222] width 31 height 14
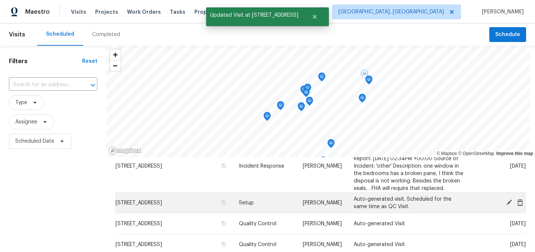
scroll to position [90, 0]
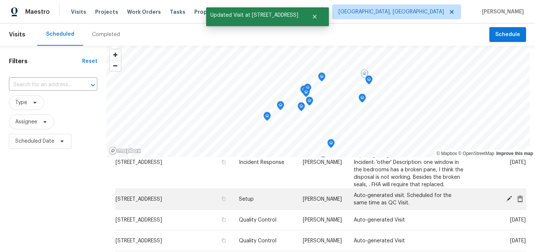
click at [508, 199] on icon at bounding box center [509, 198] width 6 height 6
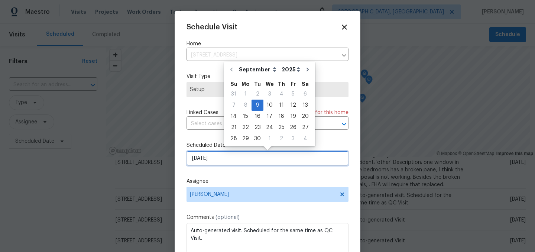
click at [226, 159] on input "[DATE]" at bounding box center [267, 158] width 162 height 15
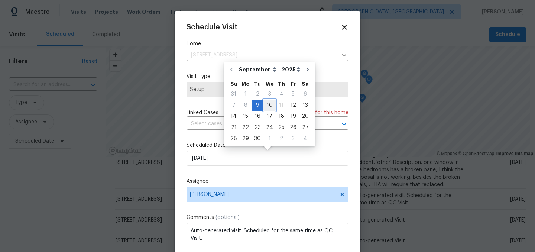
click at [267, 105] on div "10" at bounding box center [269, 105] width 12 height 10
type input "[DATE]"
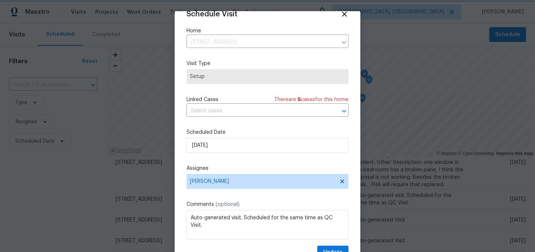
scroll to position [30, 0]
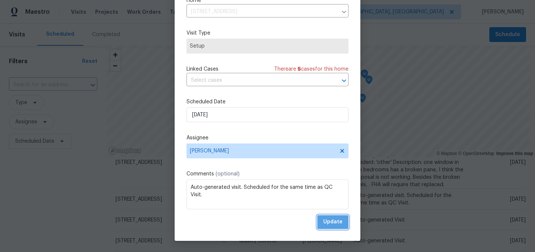
click at [333, 223] on span "Update" at bounding box center [332, 221] width 19 height 9
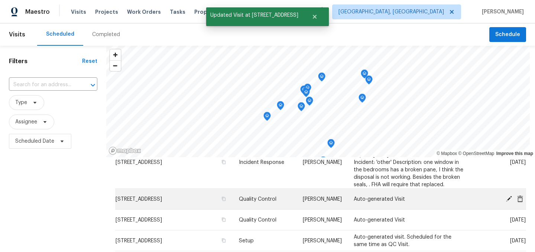
click at [509, 198] on icon at bounding box center [509, 198] width 6 height 6
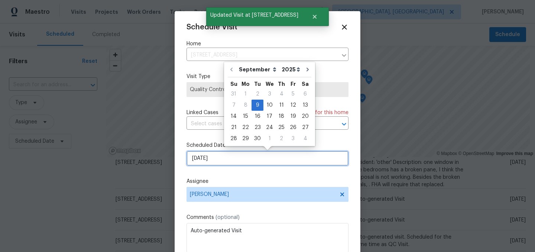
click at [237, 161] on input "[DATE]" at bounding box center [267, 158] width 162 height 15
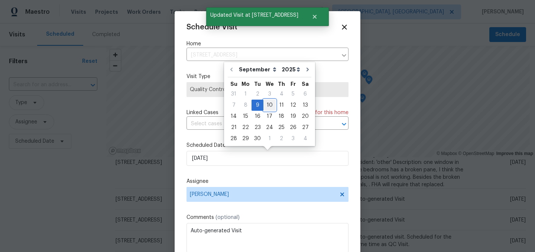
click at [268, 105] on div "10" at bounding box center [269, 105] width 12 height 10
type input "[DATE]"
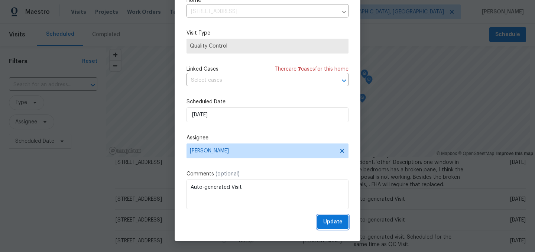
click at [336, 221] on span "Update" at bounding box center [332, 221] width 19 height 9
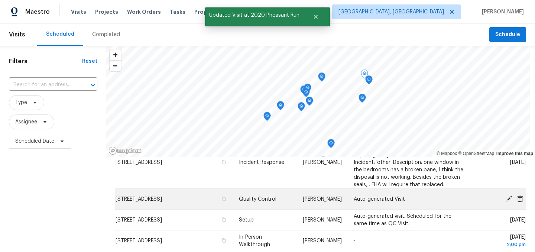
click at [506, 198] on icon at bounding box center [508, 198] width 7 height 7
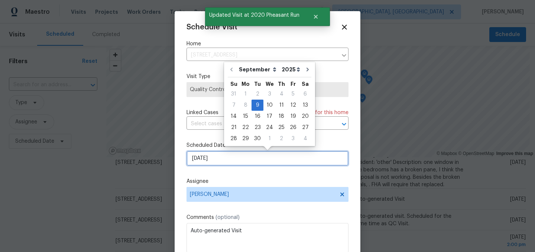
click at [224, 159] on input "[DATE]" at bounding box center [267, 158] width 162 height 15
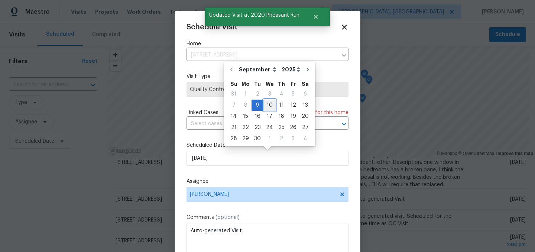
click at [267, 107] on div "10" at bounding box center [269, 105] width 12 height 10
type input "[DATE]"
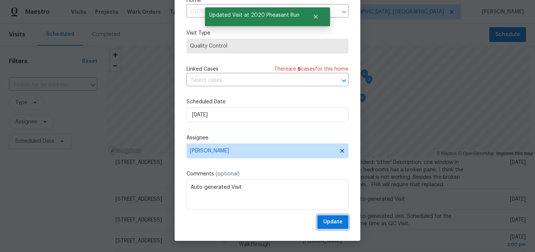
click at [333, 217] on span "Update" at bounding box center [332, 221] width 19 height 9
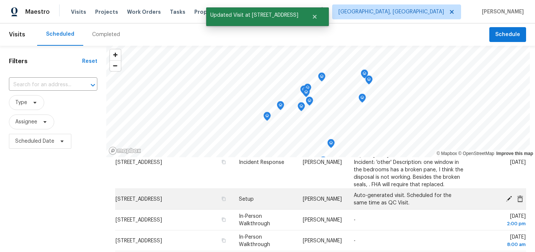
click at [508, 198] on icon at bounding box center [509, 198] width 6 height 6
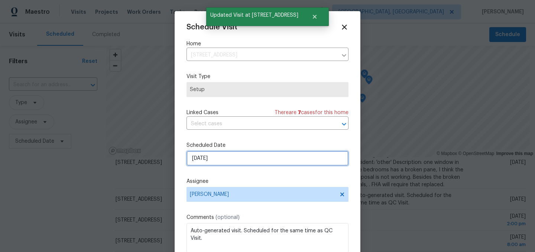
click at [236, 158] on input "[DATE]" at bounding box center [267, 158] width 162 height 15
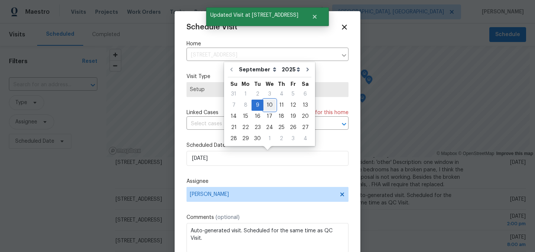
click at [270, 107] on div "10" at bounding box center [269, 105] width 12 height 10
type input "[DATE]"
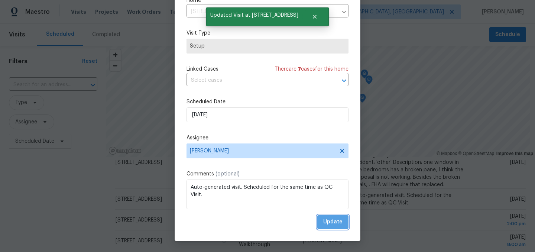
click at [336, 221] on span "Update" at bounding box center [332, 221] width 19 height 9
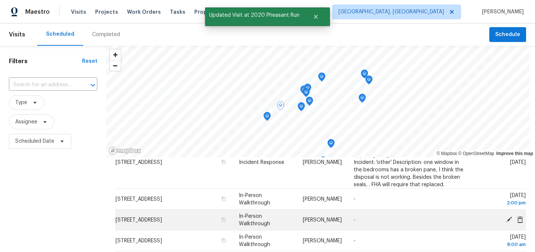
click at [508, 218] on icon at bounding box center [508, 219] width 7 height 7
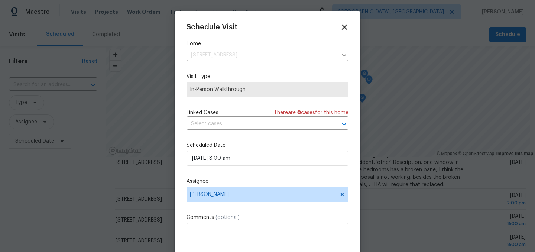
click at [342, 26] on icon at bounding box center [344, 27] width 9 height 9
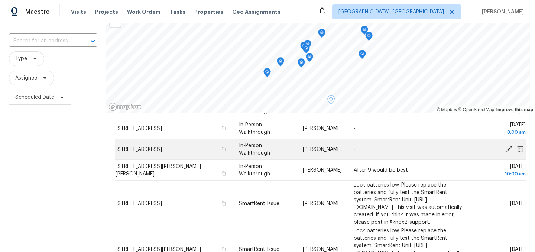
scroll to position [138, 0]
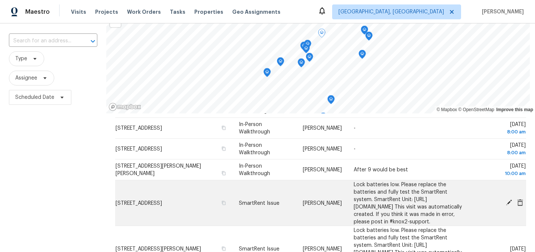
click at [506, 204] on icon at bounding box center [508, 202] width 7 height 7
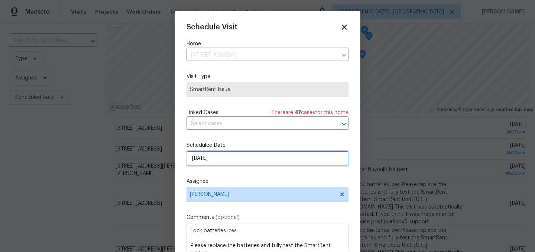
click at [222, 156] on input "[DATE]" at bounding box center [267, 158] width 162 height 15
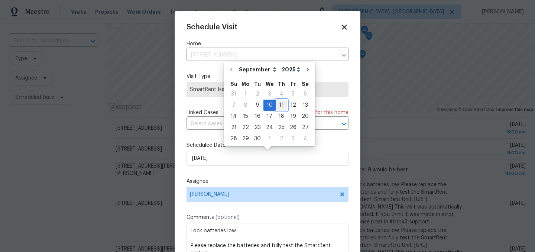
click at [279, 107] on div "11" at bounding box center [282, 105] width 12 height 10
type input "[DATE]"
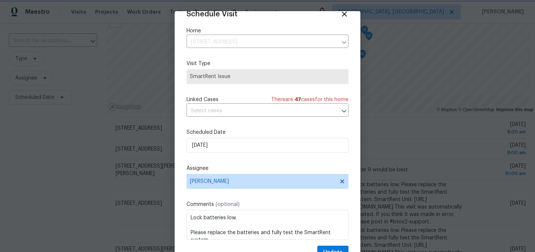
scroll to position [30, 0]
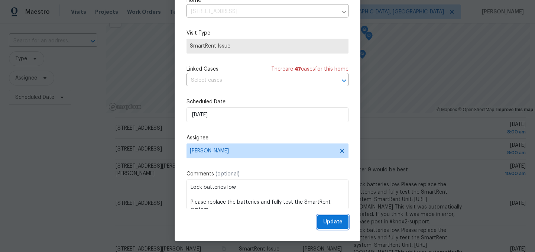
click at [336, 220] on span "Update" at bounding box center [332, 221] width 19 height 9
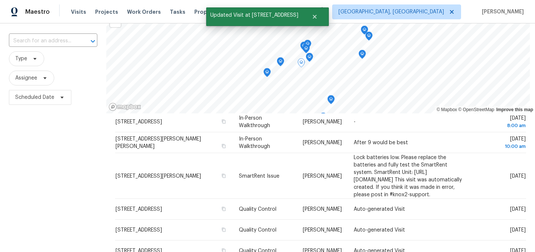
scroll to position [178, 0]
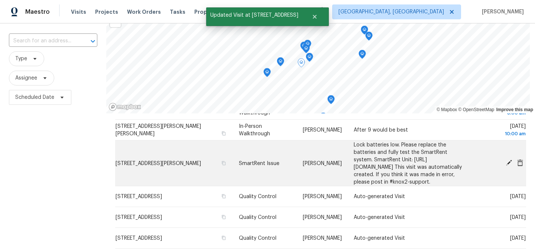
click at [508, 166] on icon at bounding box center [509, 163] width 6 height 6
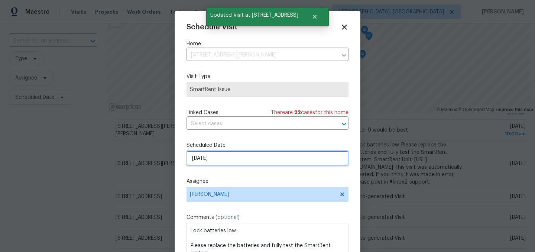
click at [219, 159] on input "[DATE]" at bounding box center [267, 158] width 162 height 15
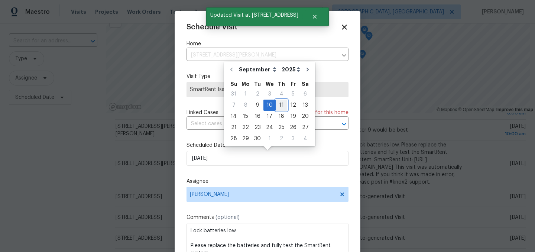
click at [278, 104] on div "11" at bounding box center [282, 105] width 12 height 10
type input "[DATE]"
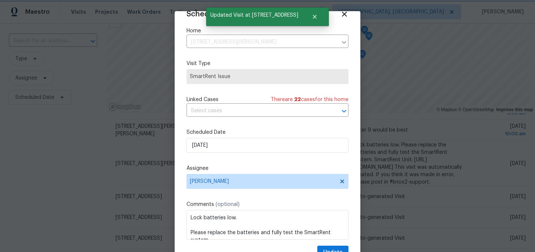
scroll to position [30, 0]
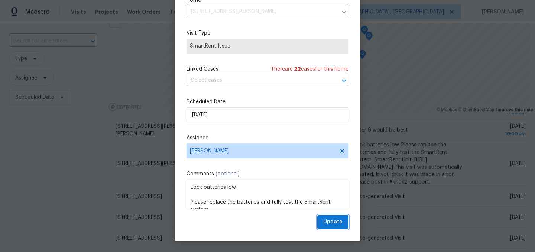
click at [340, 218] on span "Update" at bounding box center [332, 221] width 19 height 9
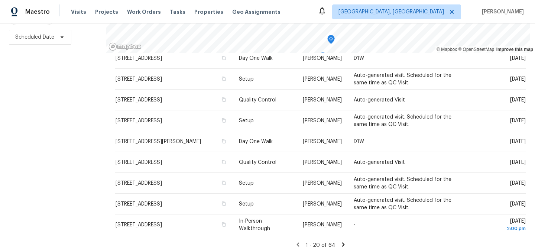
scroll to position [107, 0]
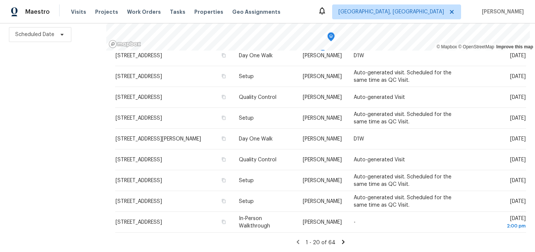
click at [342, 241] on icon at bounding box center [343, 241] width 3 height 4
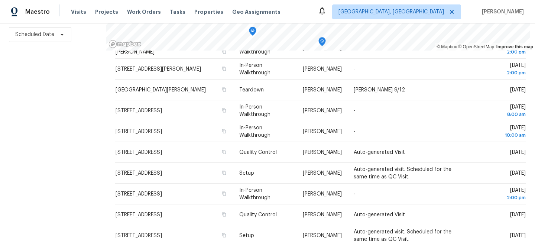
scroll to position [373, 0]
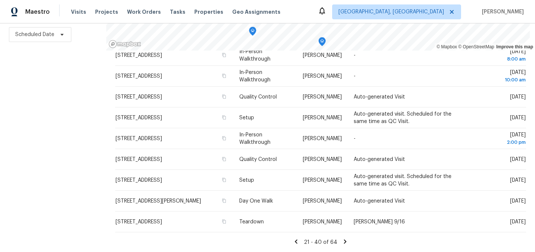
click at [298, 239] on icon at bounding box center [296, 241] width 7 height 7
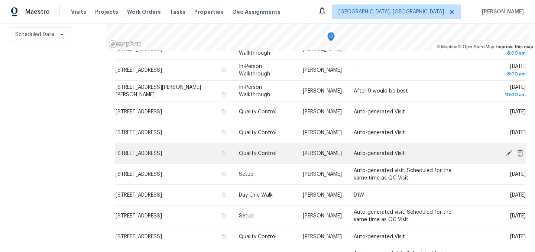
scroll to position [160, 0]
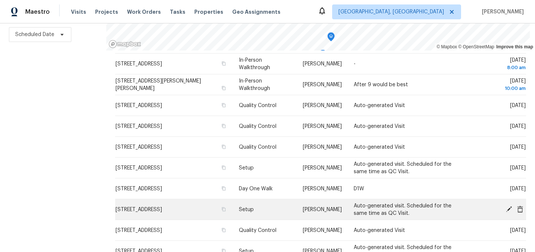
click at [508, 210] on icon at bounding box center [508, 208] width 7 height 7
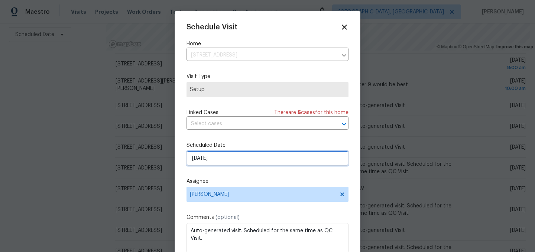
click at [214, 158] on input "[DATE]" at bounding box center [267, 158] width 162 height 15
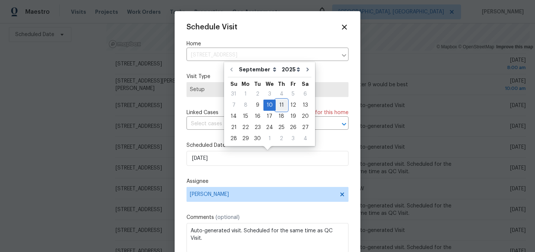
click at [279, 104] on div "11" at bounding box center [282, 105] width 12 height 10
type input "[DATE]"
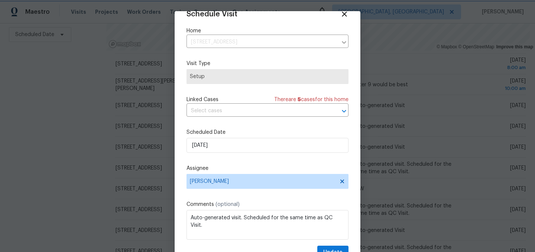
scroll to position [30, 0]
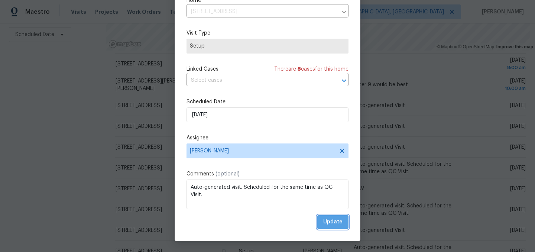
click at [335, 222] on span "Update" at bounding box center [332, 221] width 19 height 9
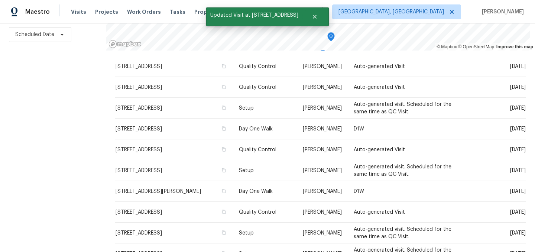
scroll to position [221, 0]
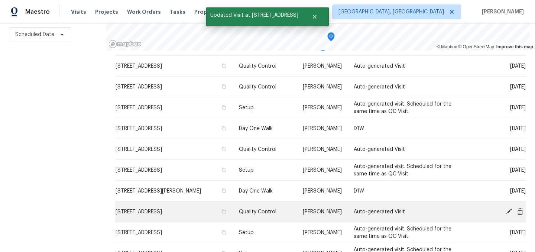
click at [507, 208] on icon at bounding box center [508, 211] width 7 height 7
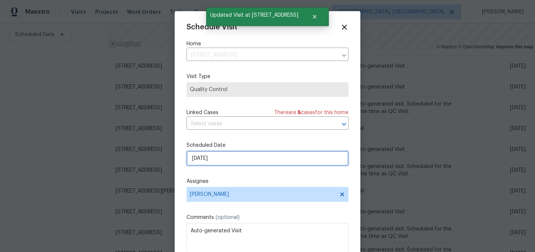
click at [221, 157] on input "[DATE]" at bounding box center [267, 158] width 162 height 15
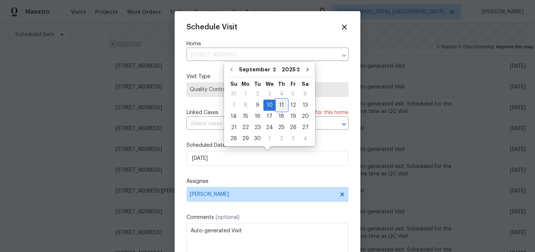
click at [278, 102] on div "11" at bounding box center [282, 105] width 12 height 10
type input "[DATE]"
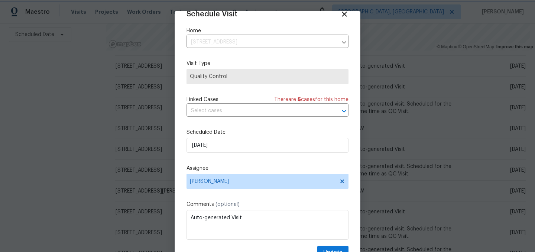
scroll to position [30, 0]
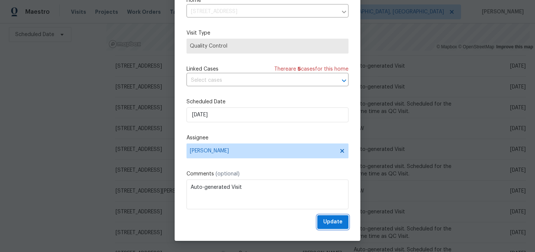
click at [335, 221] on span "Update" at bounding box center [332, 221] width 19 height 9
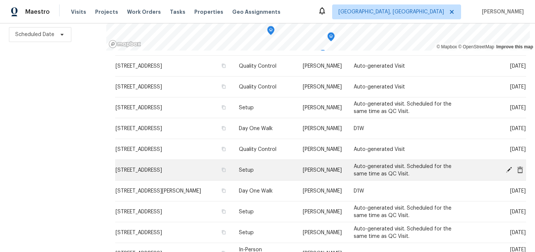
click at [509, 167] on icon at bounding box center [509, 169] width 6 height 6
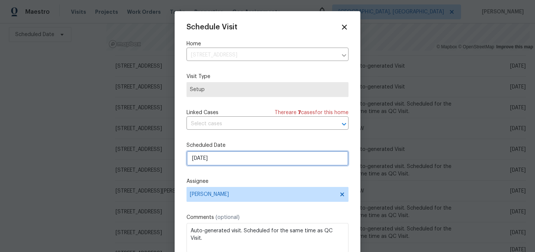
click at [231, 163] on input "[DATE]" at bounding box center [267, 158] width 162 height 15
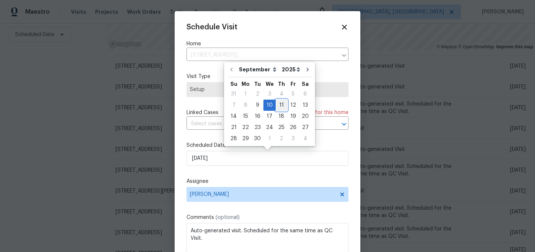
click at [279, 109] on div "11" at bounding box center [282, 105] width 12 height 10
type input "[DATE]"
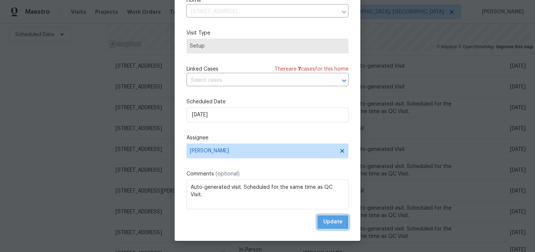
click at [337, 222] on span "Update" at bounding box center [332, 221] width 19 height 9
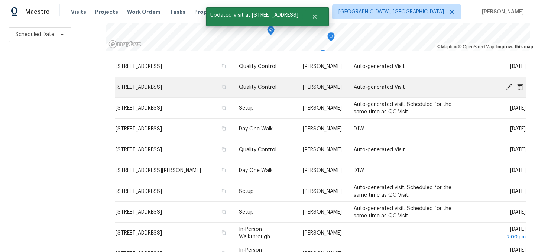
scroll to position [186, 0]
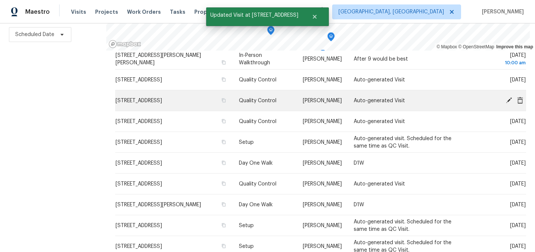
click at [507, 97] on icon at bounding box center [508, 100] width 7 height 7
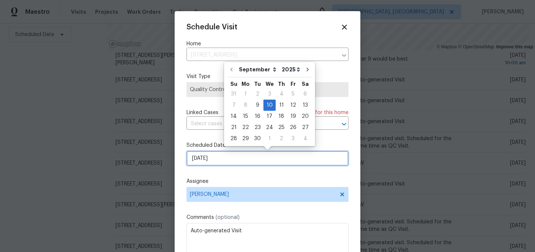
click at [228, 155] on input "[DATE]" at bounding box center [267, 158] width 162 height 15
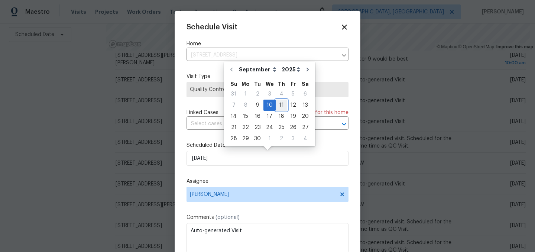
click at [278, 104] on div "11" at bounding box center [282, 105] width 12 height 10
type input "[DATE]"
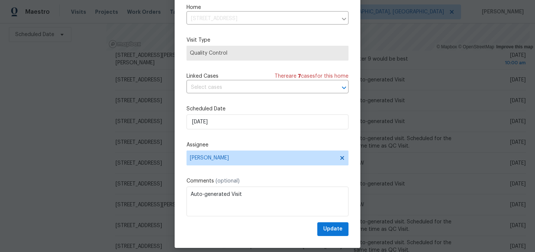
scroll to position [30, 0]
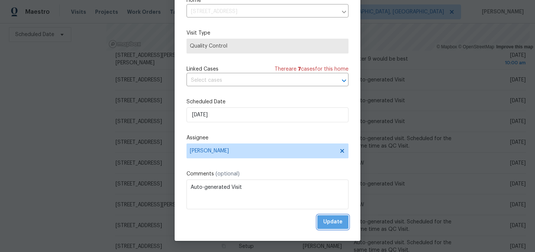
click at [341, 225] on span "Update" at bounding box center [332, 221] width 19 height 9
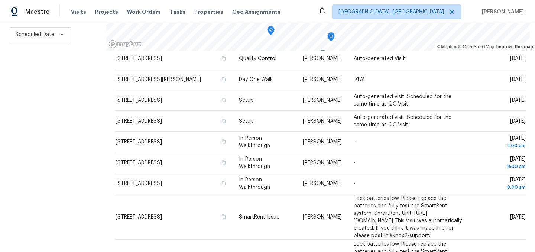
scroll to position [358, 0]
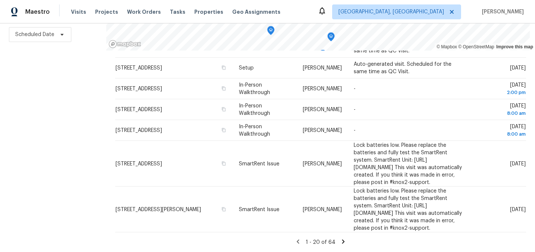
click at [344, 242] on icon at bounding box center [343, 241] width 7 height 7
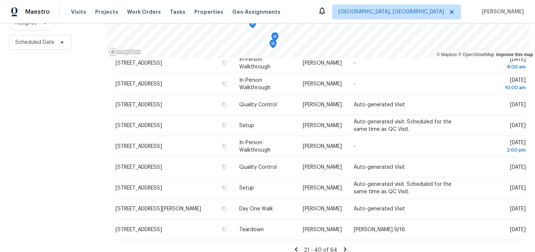
scroll to position [100, 0]
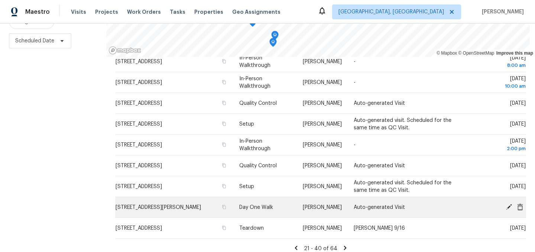
click at [508, 207] on icon at bounding box center [509, 206] width 6 height 6
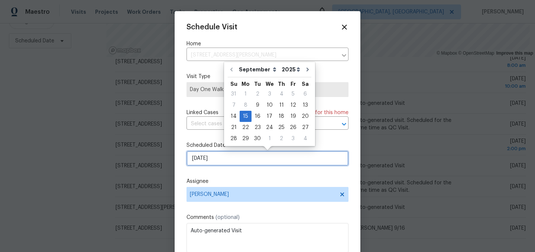
click at [228, 160] on input "[DATE]" at bounding box center [267, 158] width 162 height 15
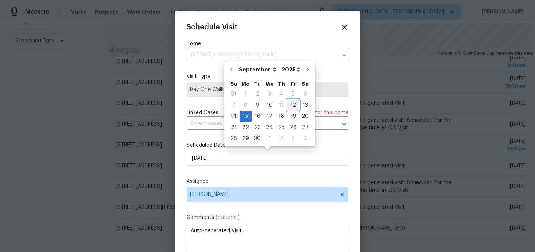
click at [287, 106] on div "12" at bounding box center [293, 105] width 12 height 10
type input "[DATE]"
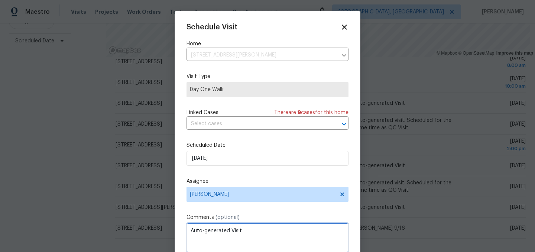
click at [221, 229] on textarea "Auto-generated Visit" at bounding box center [267, 238] width 162 height 30
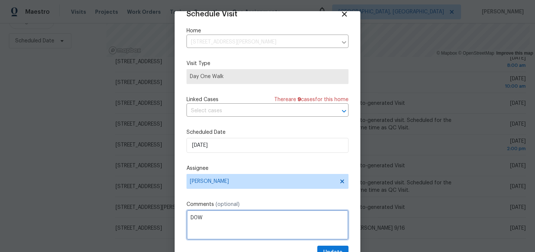
scroll to position [30, 0]
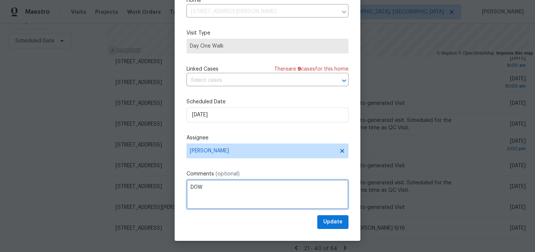
type textarea "D0W"
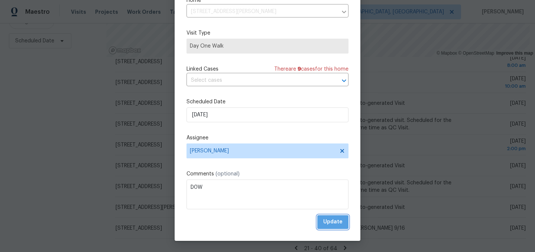
click at [335, 219] on span "Update" at bounding box center [332, 221] width 19 height 9
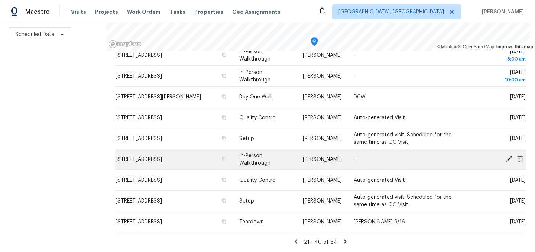
scroll to position [308, 0]
